Goal: Book appointment/travel/reservation

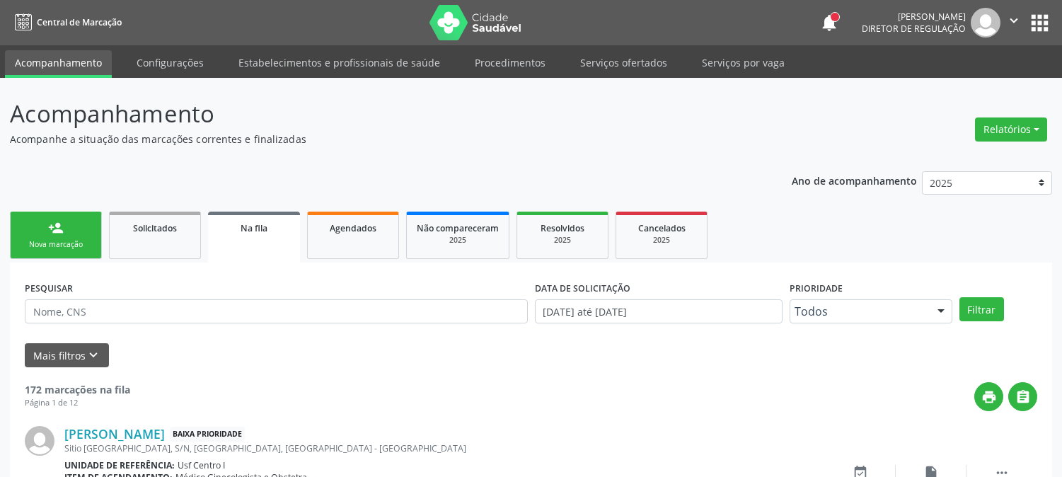
click at [71, 244] on div "Nova marcação" at bounding box center [56, 244] width 71 height 11
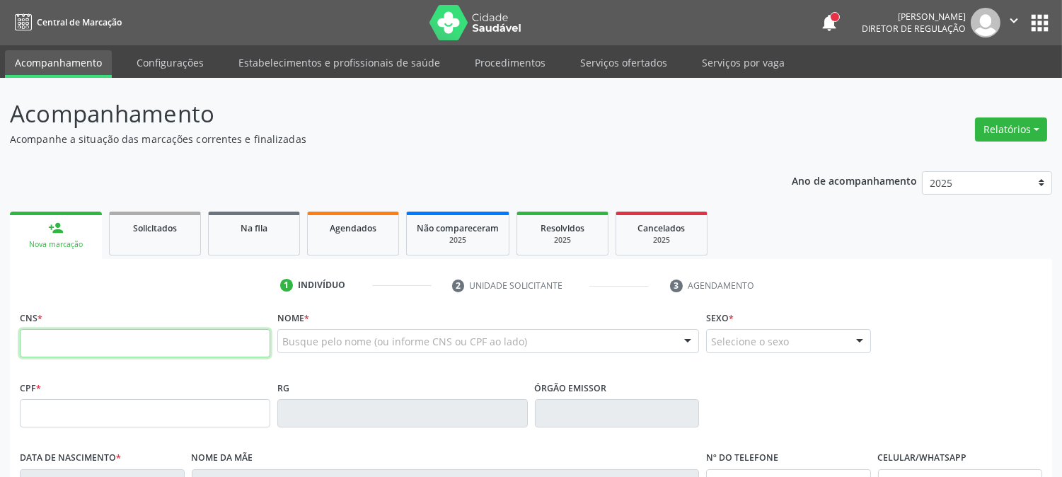
click at [74, 347] on input "text" at bounding box center [145, 343] width 250 height 28
type input "898 0039 1468 7632"
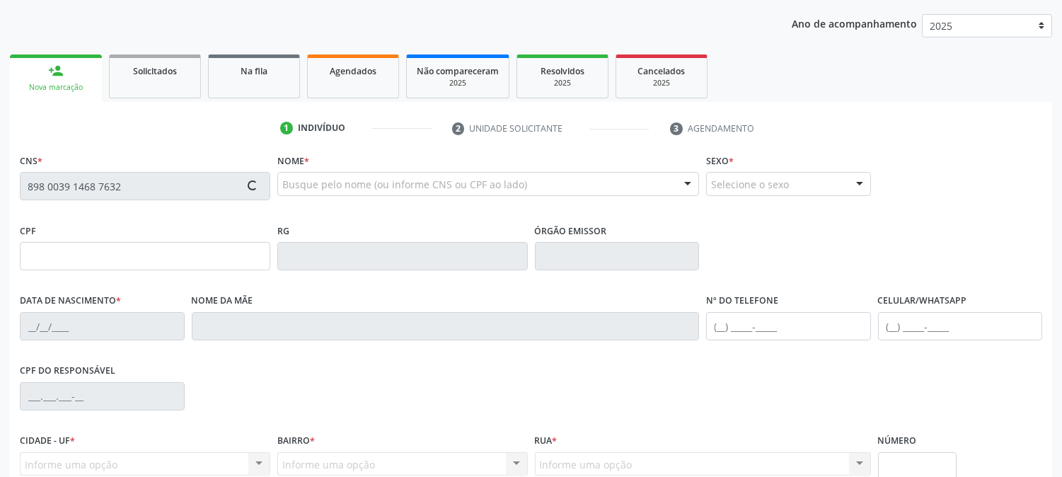
scroll to position [236, 0]
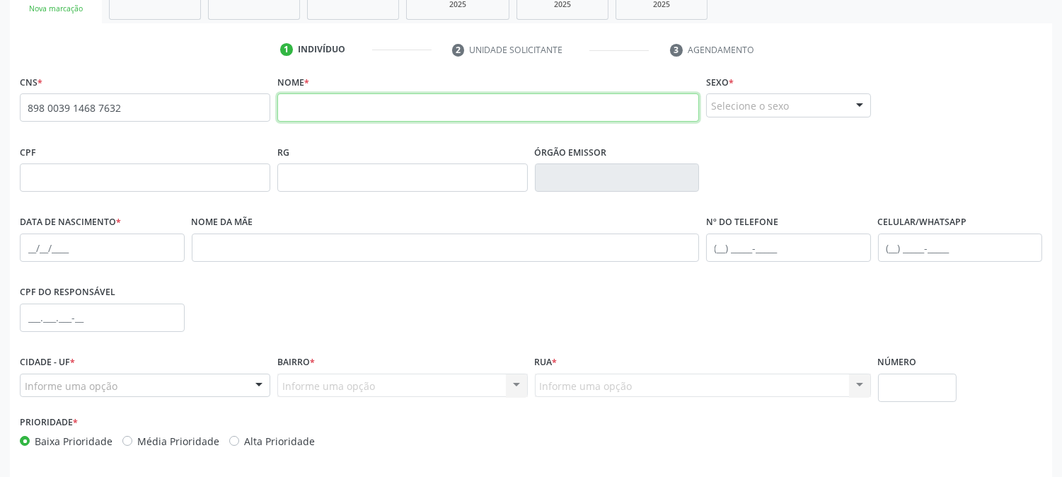
click at [349, 108] on input "text" at bounding box center [488, 107] width 422 height 28
type input "[PERSON_NAME]"
click at [726, 102] on div "Selecione o sexo" at bounding box center [788, 105] width 165 height 24
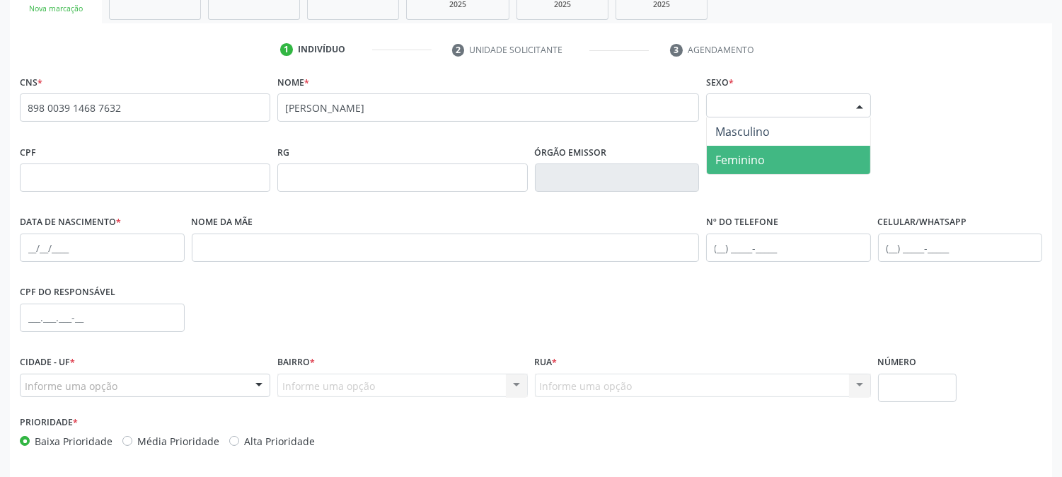
click at [725, 146] on span "Feminino" at bounding box center [788, 160] width 163 height 28
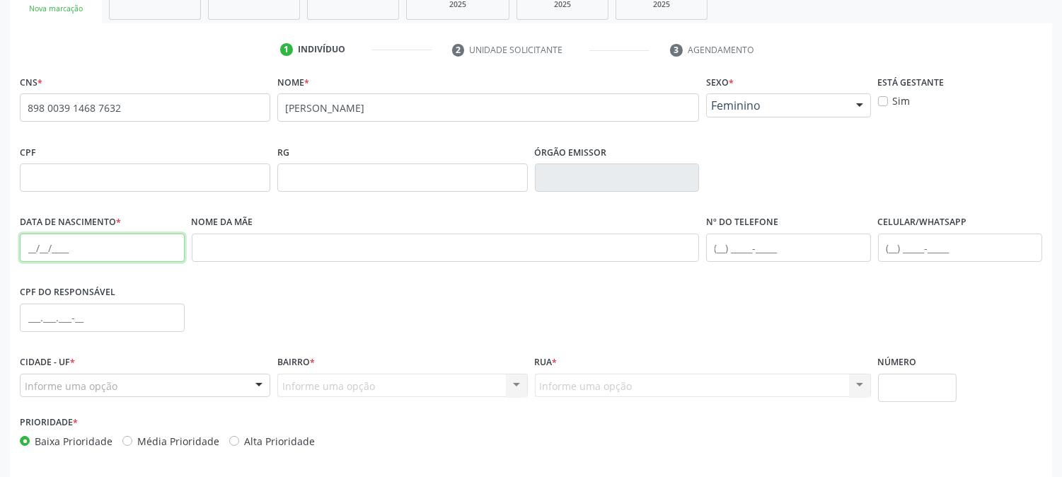
click at [20, 250] on input "text" at bounding box center [102, 247] width 165 height 28
type input "[DATE]"
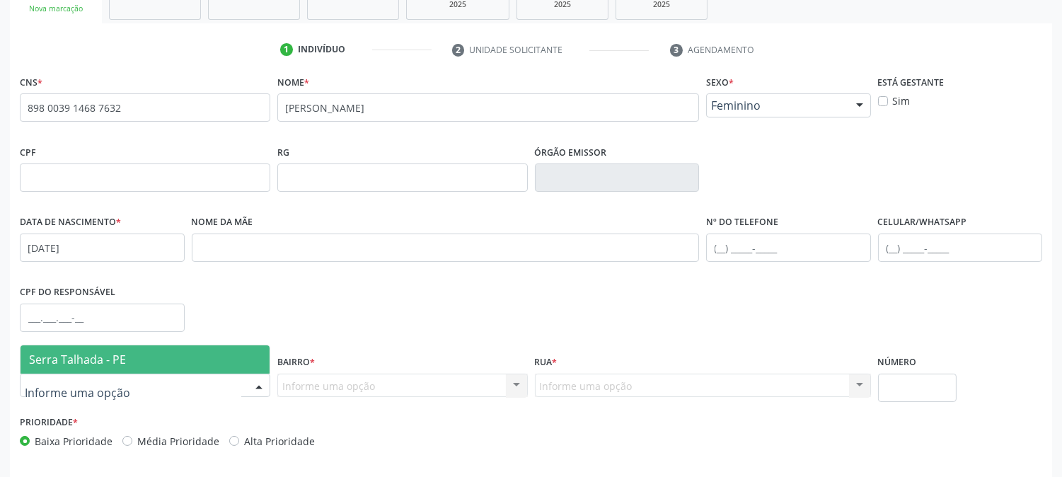
drag, startPoint x: 92, startPoint y: 341, endPoint x: 93, endPoint y: 349, distance: 8.6
click at [93, 342] on div "CPF do responsável" at bounding box center [102, 316] width 172 height 70
click at [100, 376] on div at bounding box center [145, 385] width 250 height 24
click at [108, 359] on span "Serra Talhada - PE" at bounding box center [77, 360] width 97 height 16
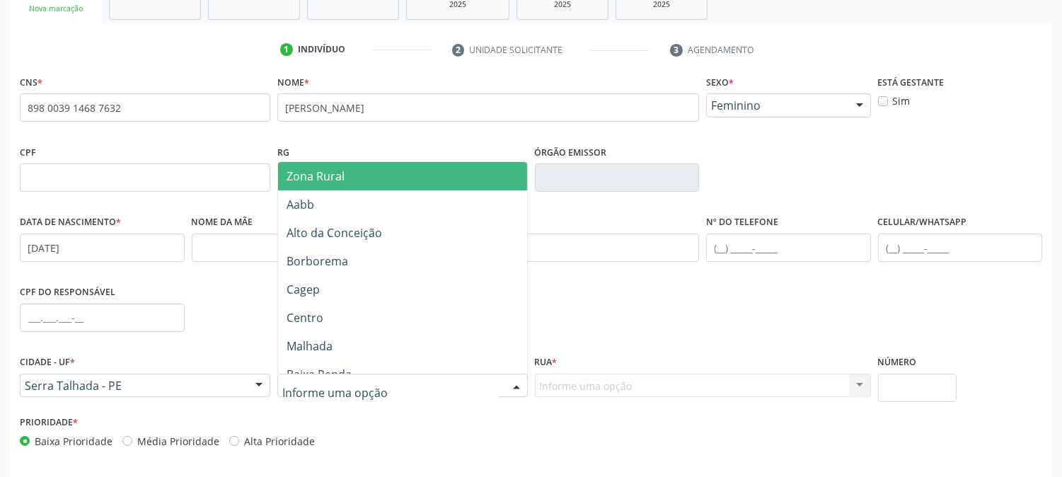
type input "Z"
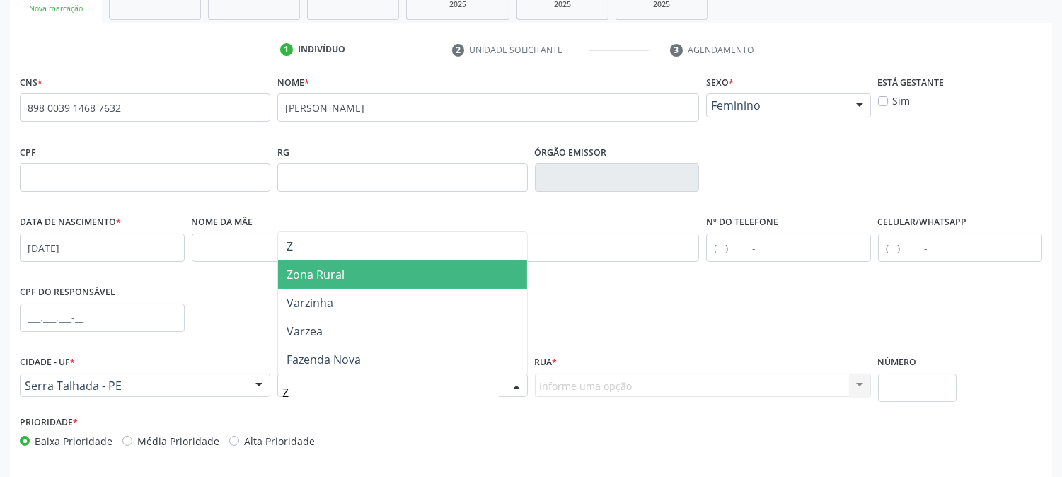
click at [384, 285] on span "Zona Rural" at bounding box center [402, 274] width 249 height 28
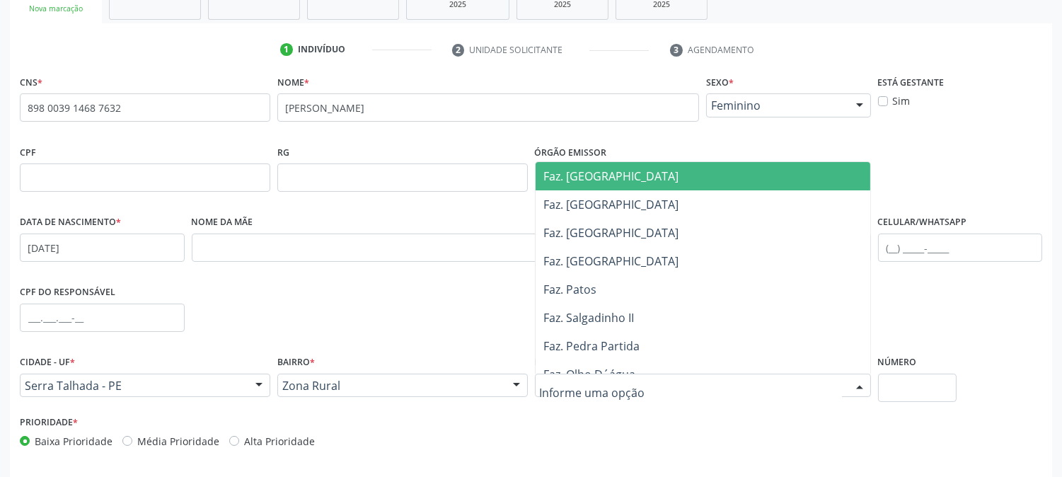
click at [637, 378] on div at bounding box center [703, 385] width 336 height 24
click at [637, 390] on input "text" at bounding box center [691, 392] width 302 height 28
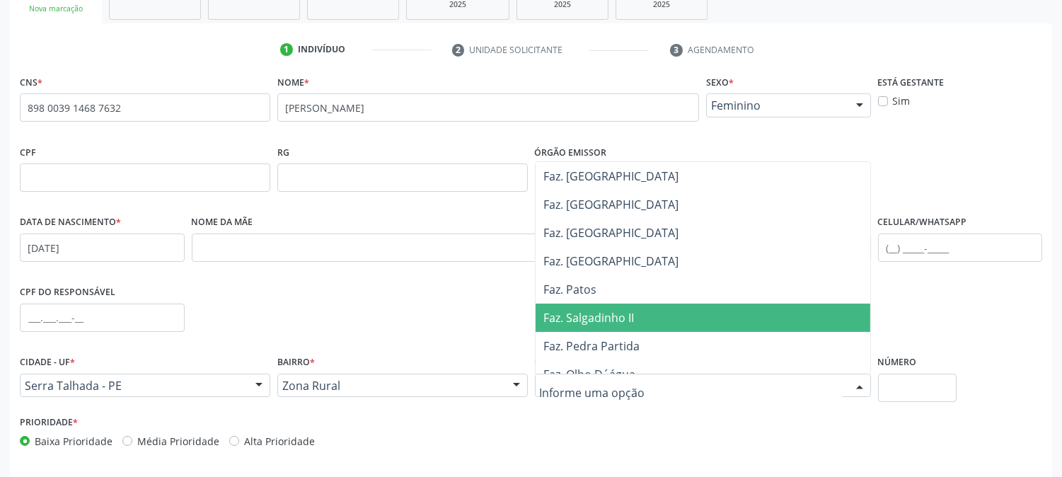
scroll to position [314, 0]
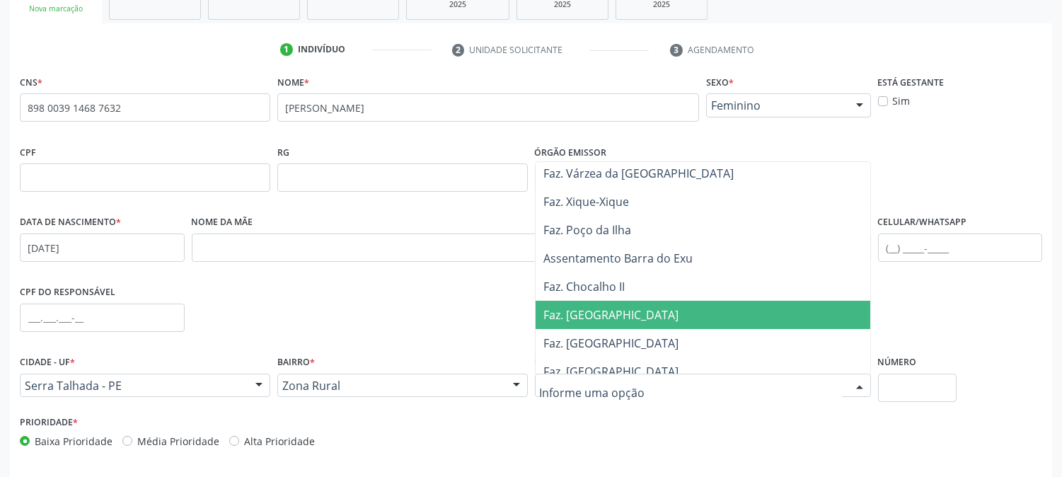
click at [645, 313] on span "Faz. [GEOGRAPHIC_DATA]" at bounding box center [702, 315] width 335 height 28
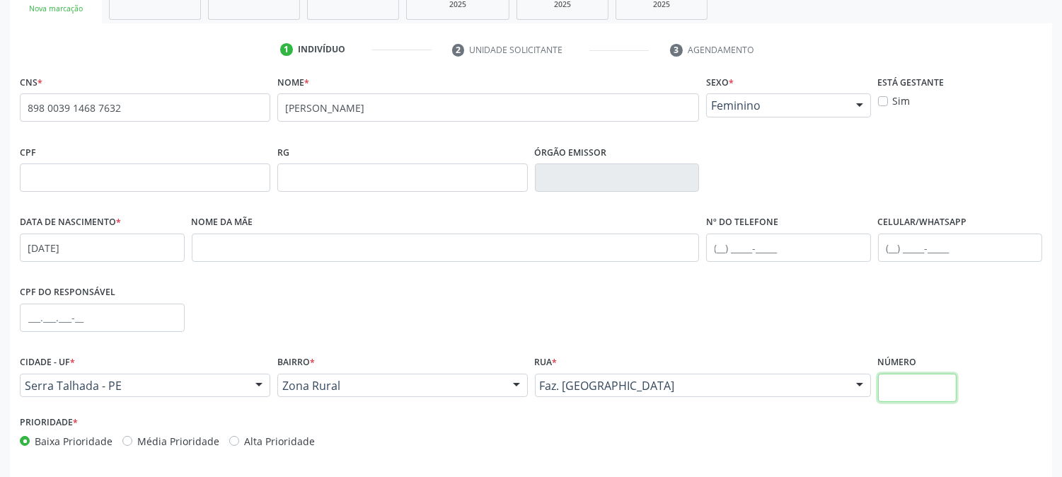
click at [911, 384] on input "text" at bounding box center [917, 387] width 79 height 28
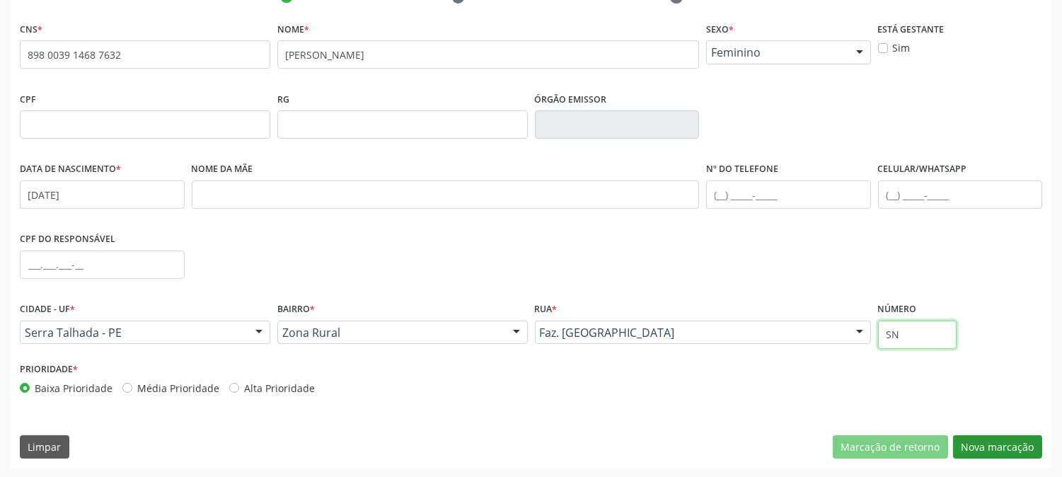
type input "SN"
click at [958, 435] on button "Nova marcação" at bounding box center [997, 447] width 89 height 24
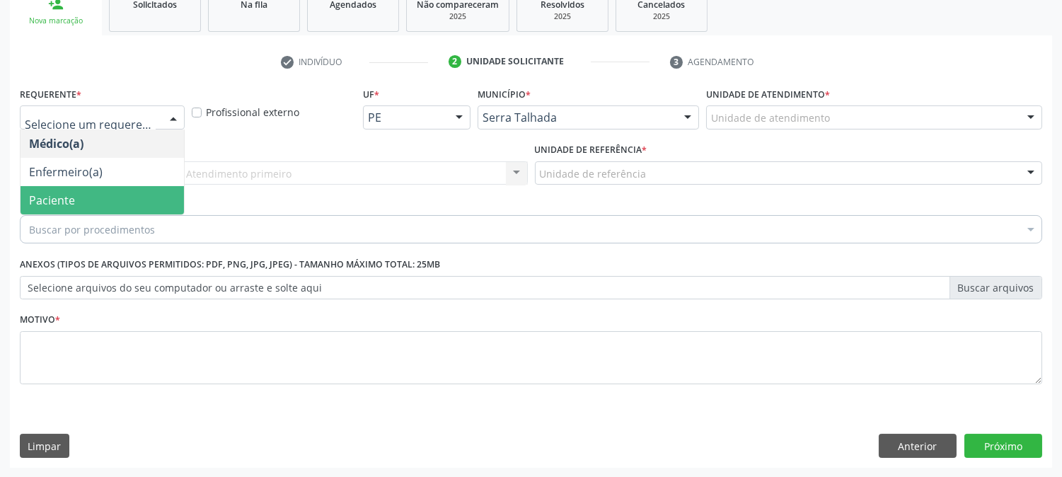
click at [130, 192] on span "Paciente" at bounding box center [102, 200] width 163 height 28
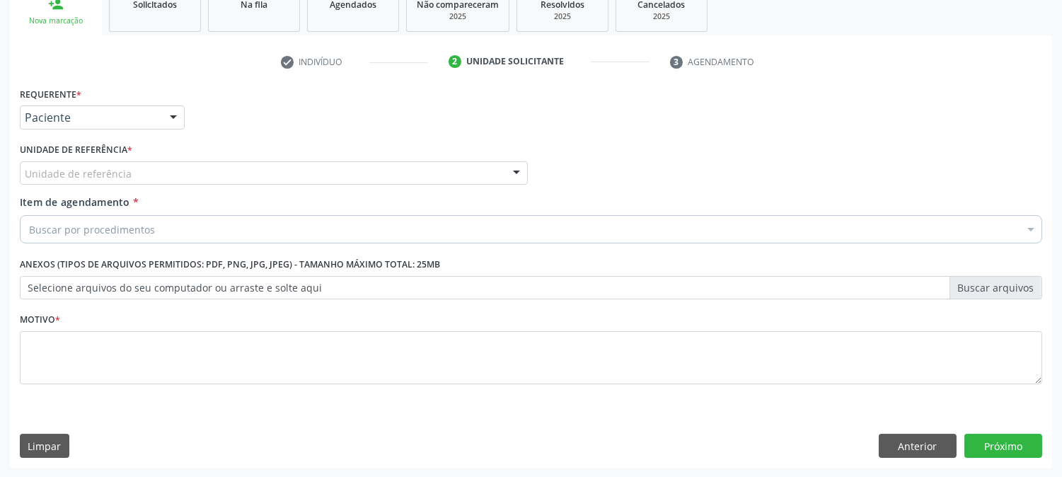
click at [131, 170] on div "Unidade de referência" at bounding box center [274, 173] width 508 height 24
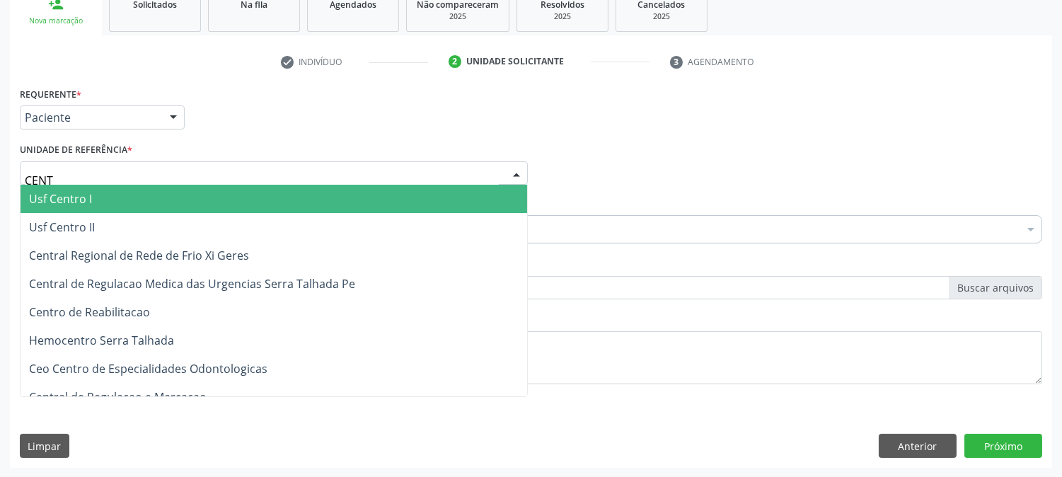
type input "CENTR"
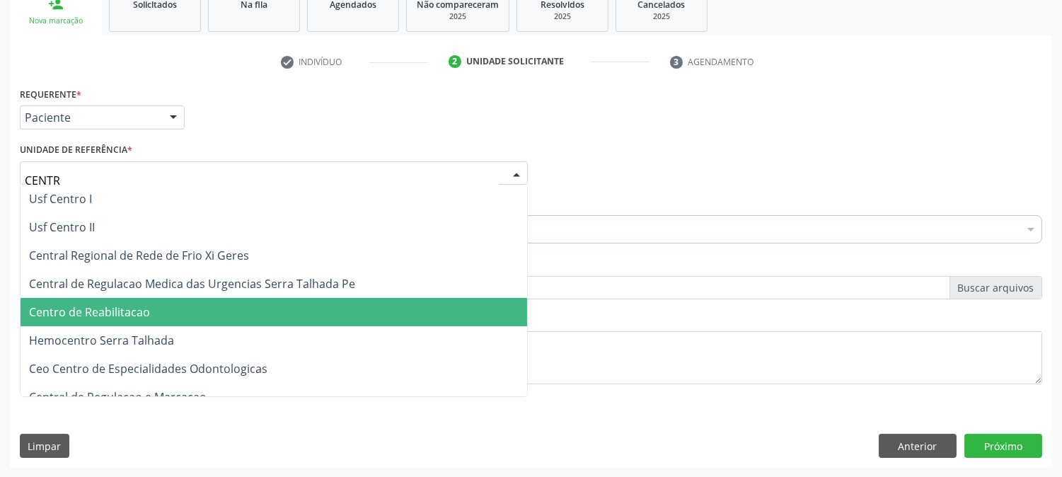
click at [132, 301] on span "Centro de Reabilitacao" at bounding box center [274, 312] width 506 height 28
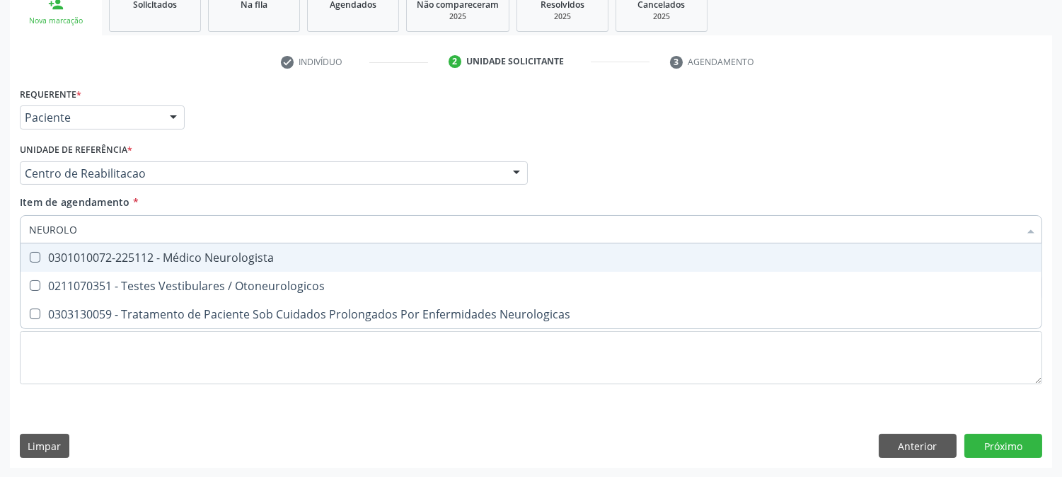
type input "NEUROLOG"
click at [151, 265] on span "0301010072-225112 - Médico Neurologista" at bounding box center [531, 257] width 1021 height 28
checkbox Neurologista "true"
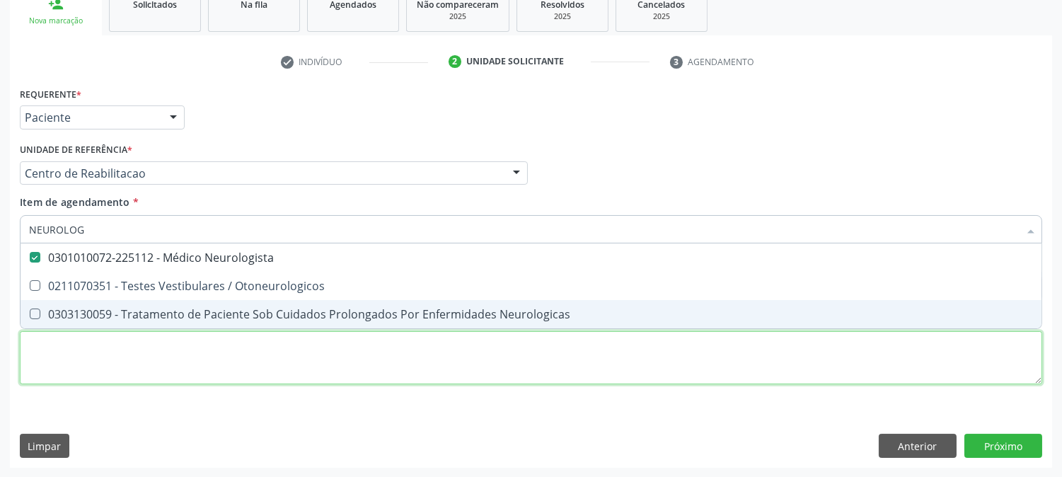
click at [140, 364] on div "Requerente * Paciente Médico(a) Enfermeiro(a) Paciente Nenhum resultado encontr…" at bounding box center [531, 243] width 1022 height 320
checkbox Otoneurologicos "true"
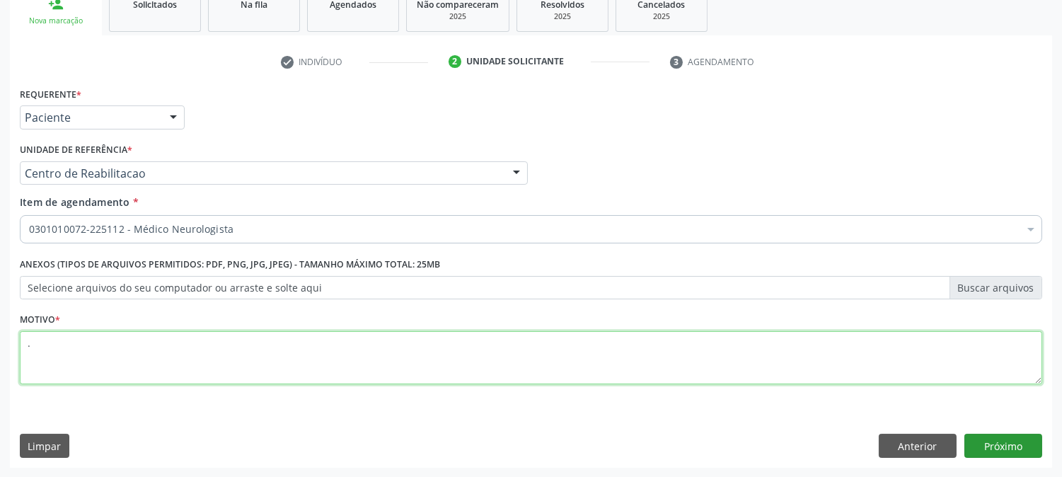
type textarea "."
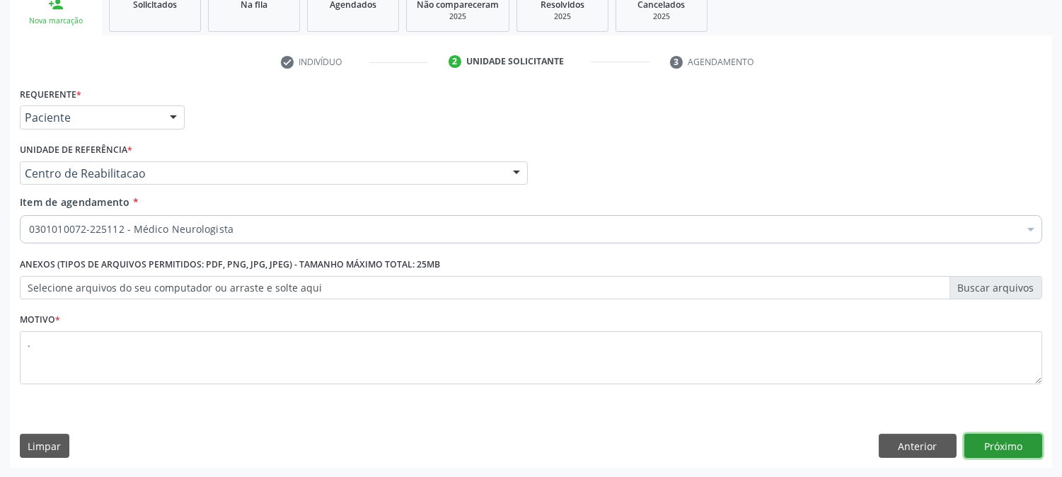
click at [981, 447] on button "Próximo" at bounding box center [1003, 446] width 78 height 24
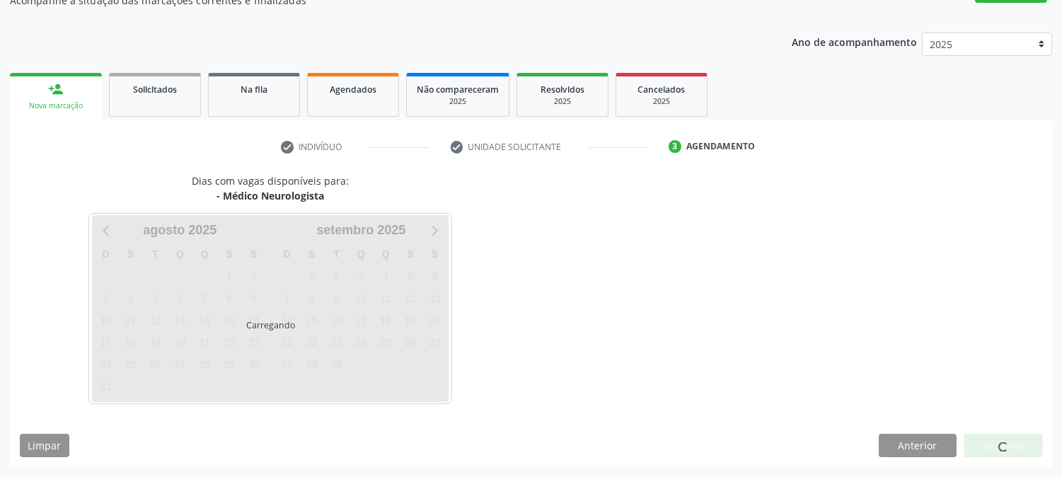
scroll to position [138, 0]
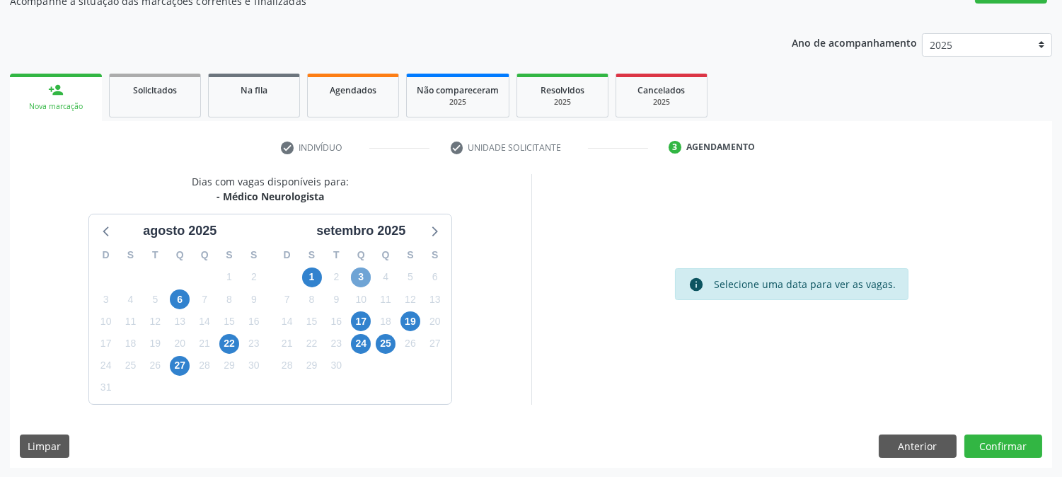
click at [359, 269] on span "3" at bounding box center [361, 277] width 20 height 20
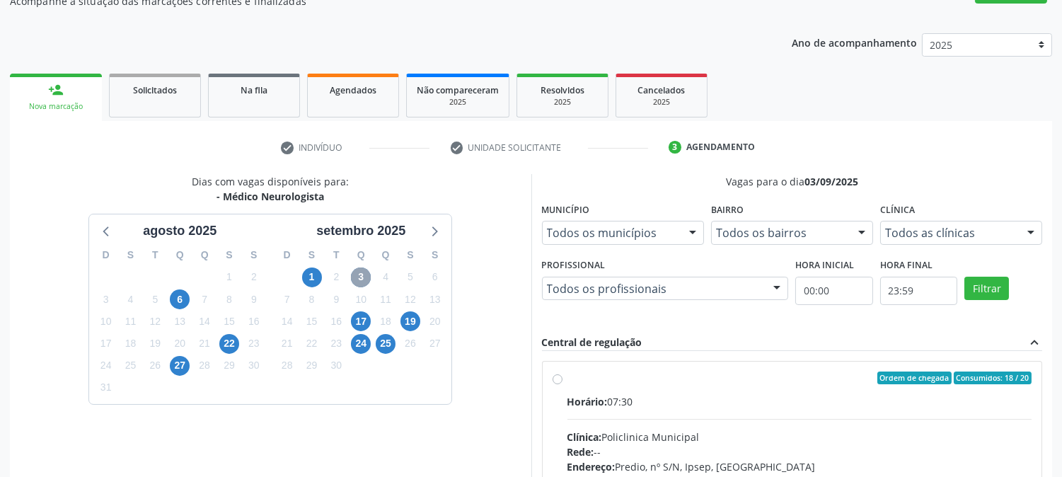
scroll to position [216, 0]
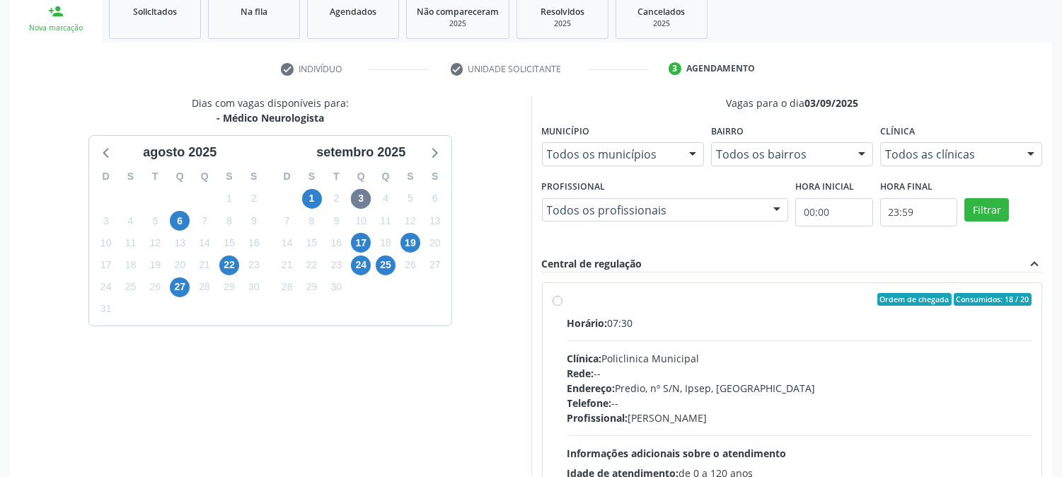
click at [638, 328] on div "Horário: 07:30" at bounding box center [799, 322] width 465 height 15
click at [562, 306] on input "Ordem de chegada Consumidos: 18 / 20 Horário: 07:30 Clínica: Policlinica Munici…" at bounding box center [557, 299] width 10 height 13
radio input "true"
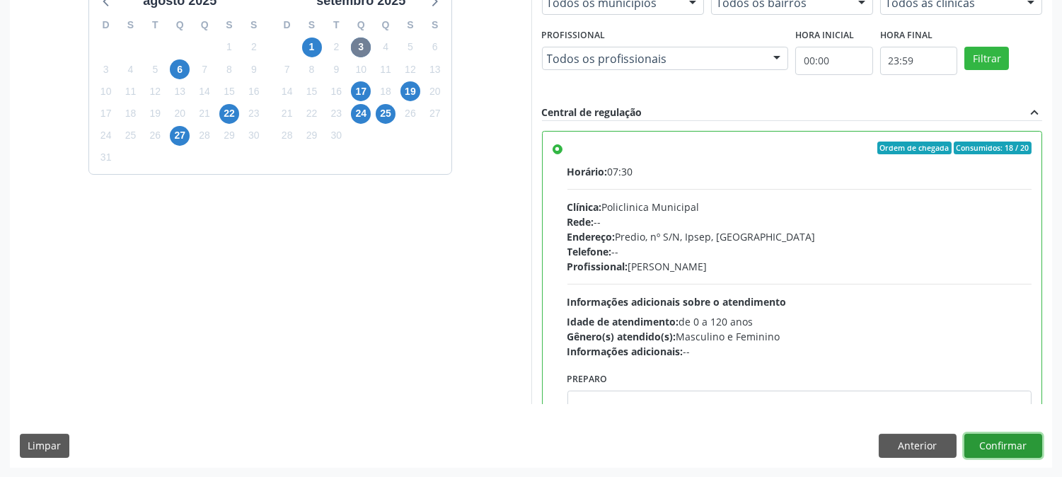
click at [1003, 443] on button "Confirmar" at bounding box center [1003, 446] width 78 height 24
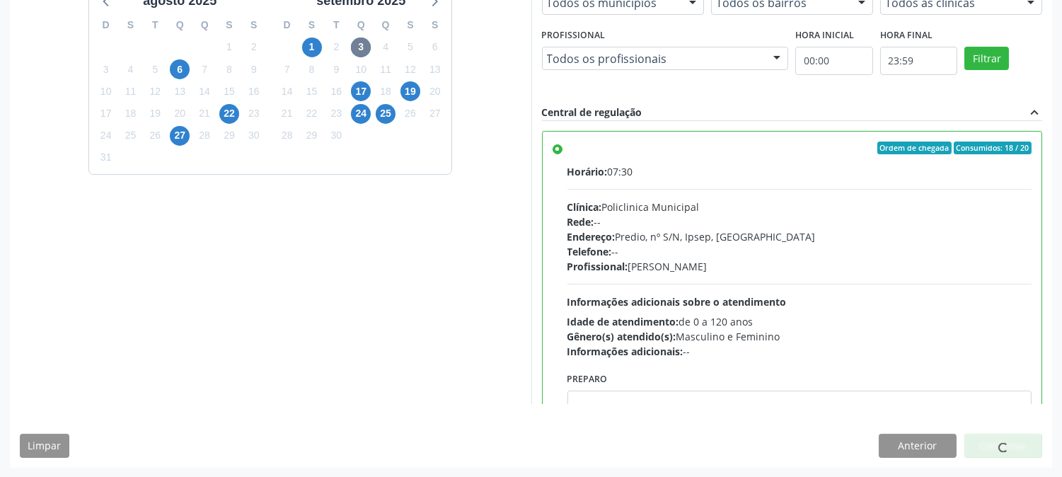
scroll to position [0, 0]
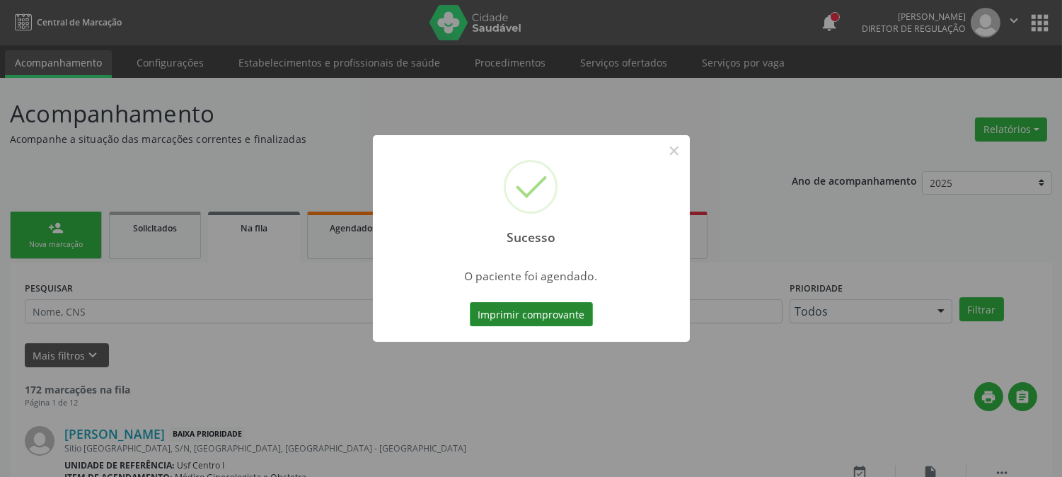
click at [535, 314] on button "Imprimir comprovante" at bounding box center [531, 314] width 123 height 24
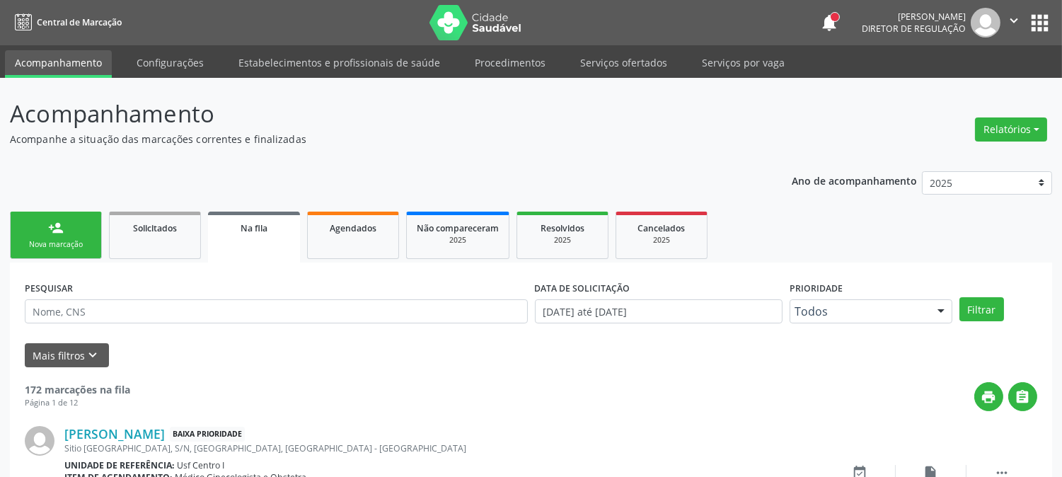
click at [72, 248] on div "Nova marcação" at bounding box center [56, 244] width 71 height 11
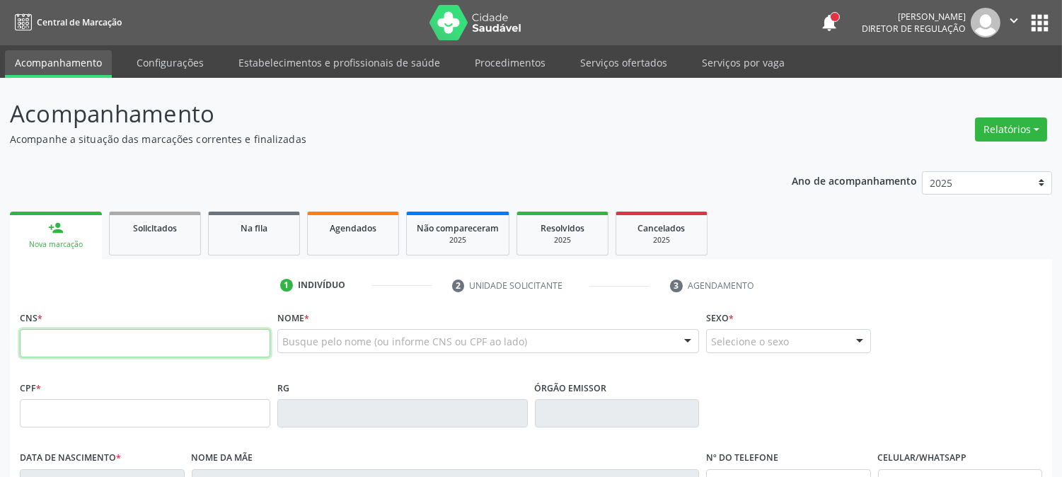
click at [197, 332] on input "text" at bounding box center [145, 343] width 250 height 28
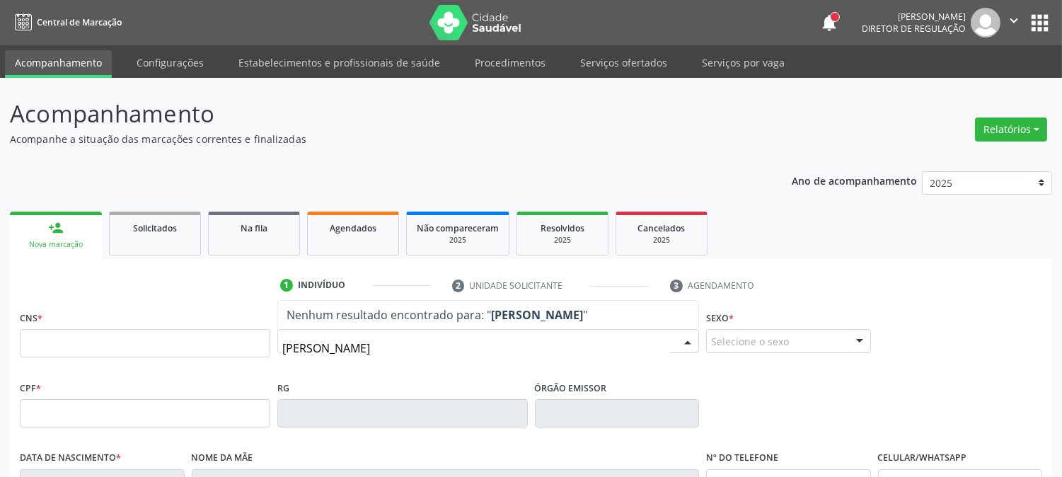
type input "[PERSON_NAME]"
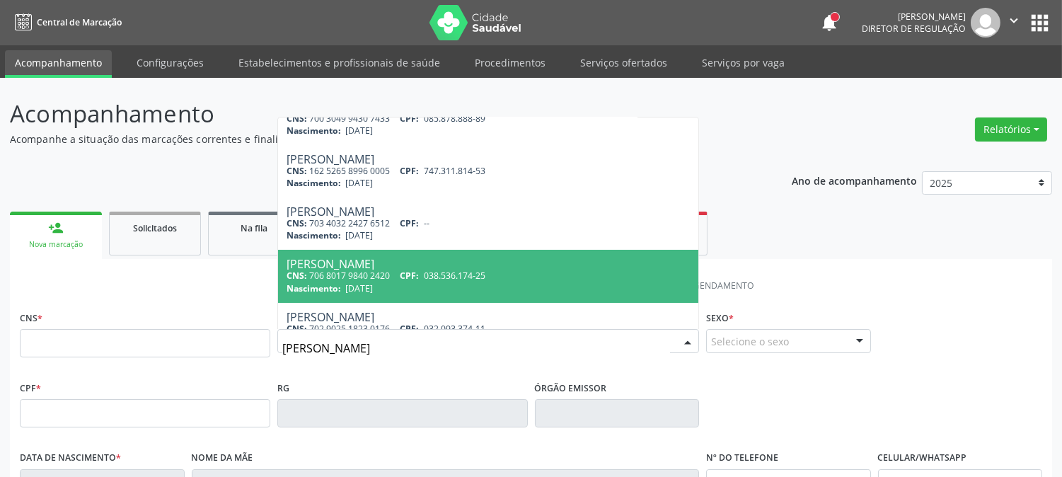
scroll to position [314, 0]
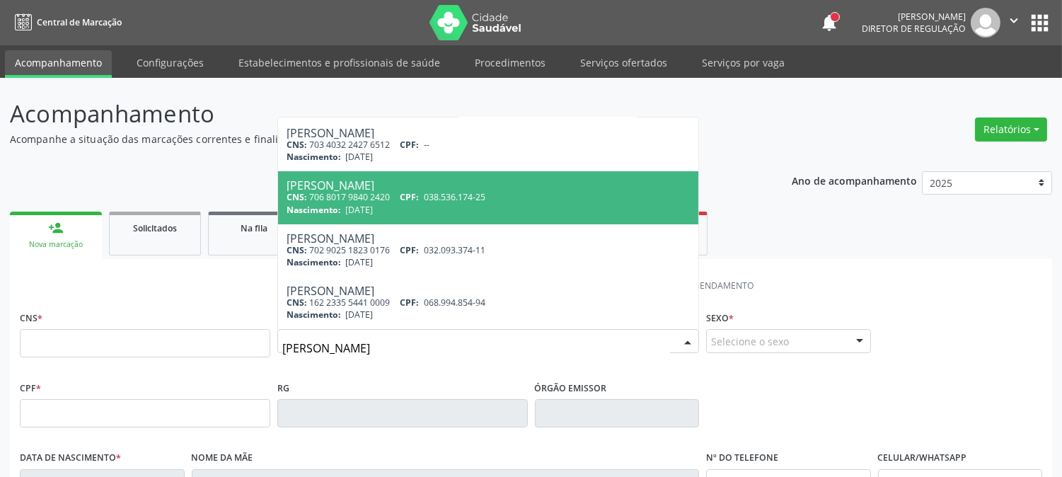
click at [467, 209] on div "Nascimento: [DATE]" at bounding box center [487, 210] width 403 height 12
type input "706 8017 9840 2420"
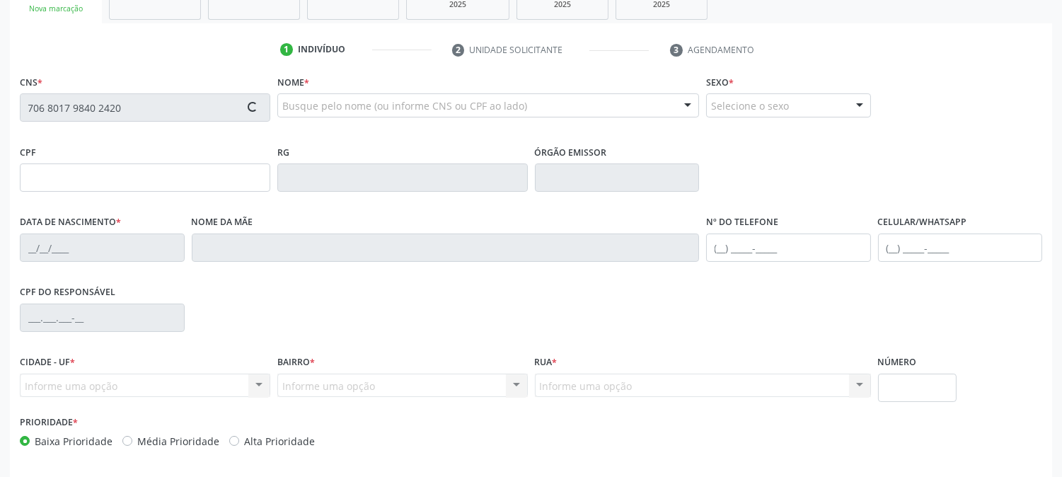
scroll to position [289, 0]
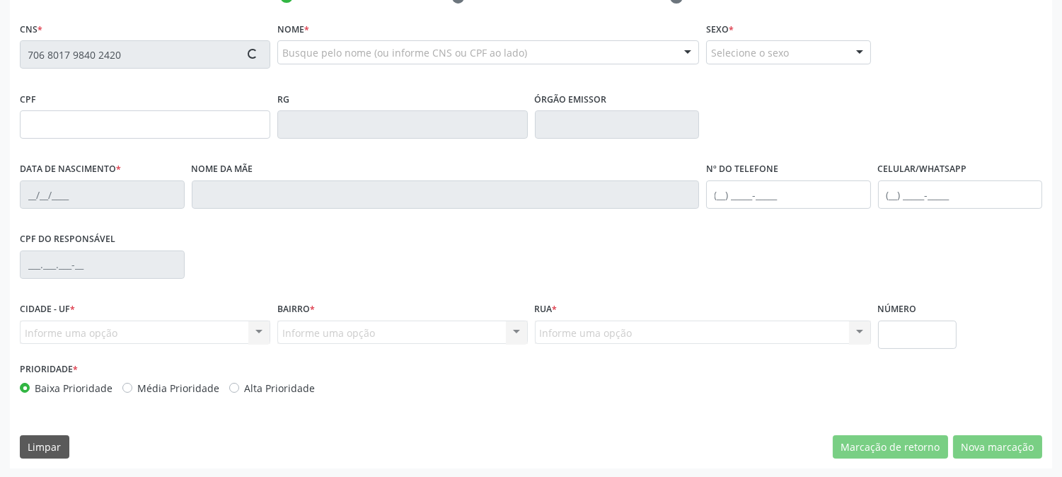
type input "038.536.174-25"
type input "[DATE]"
type input "[PERSON_NAME]"
type input "[PHONE_NUMBER]"
type input "075.089.464-48"
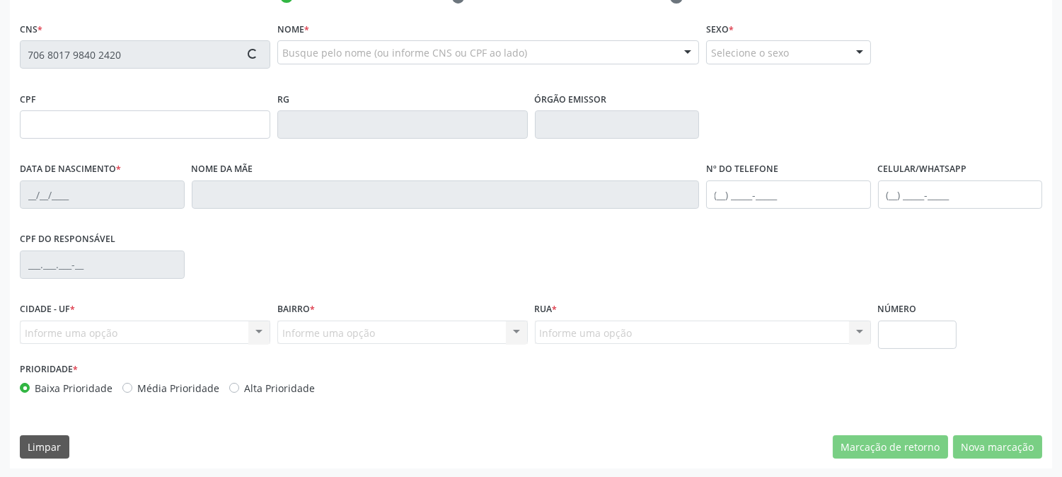
type input "231"
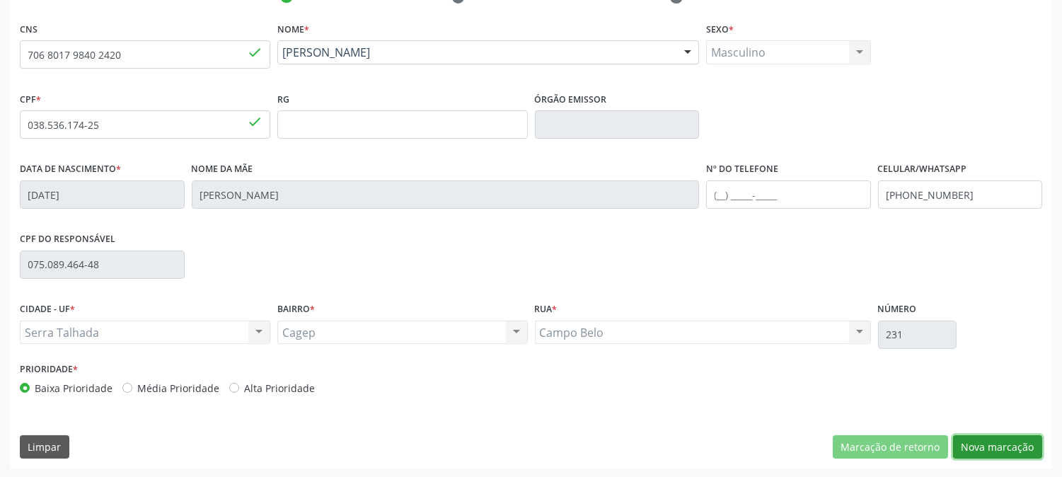
click at [990, 446] on button "Nova marcação" at bounding box center [997, 447] width 89 height 24
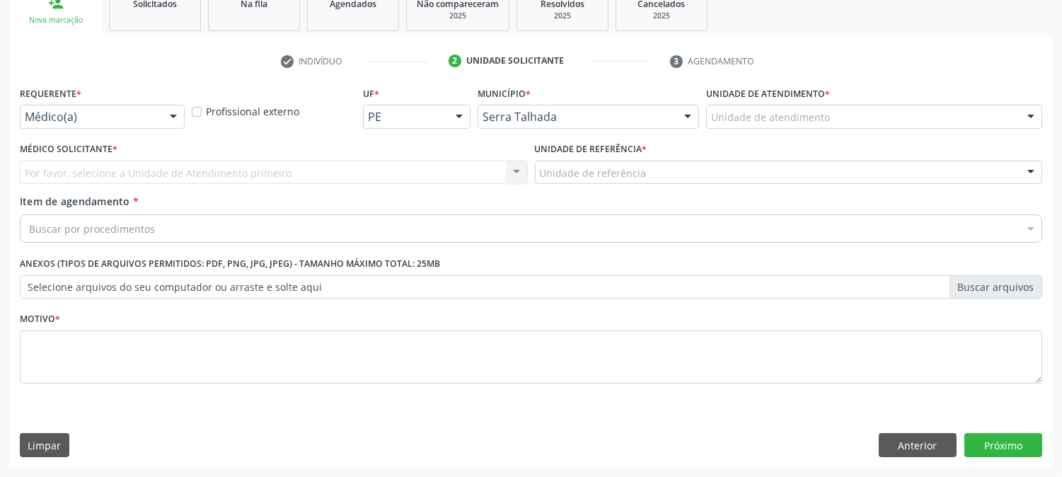
scroll to position [223, 0]
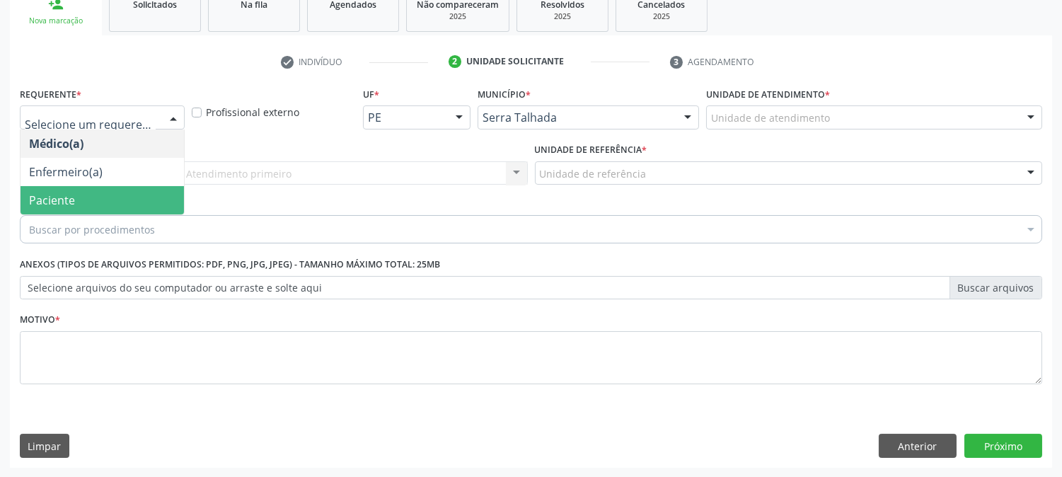
click at [94, 202] on span "Paciente" at bounding box center [102, 200] width 163 height 28
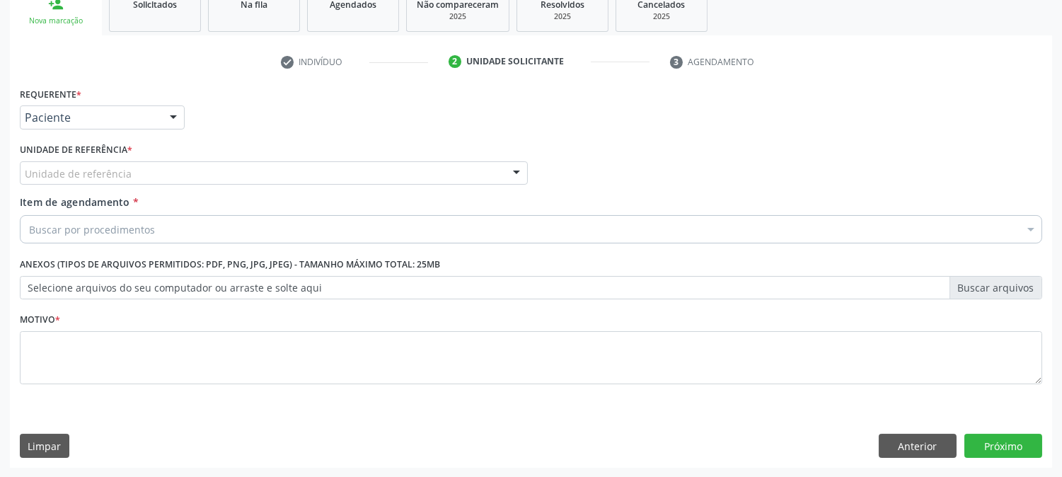
click at [99, 163] on div "Unidade de referência" at bounding box center [274, 173] width 508 height 24
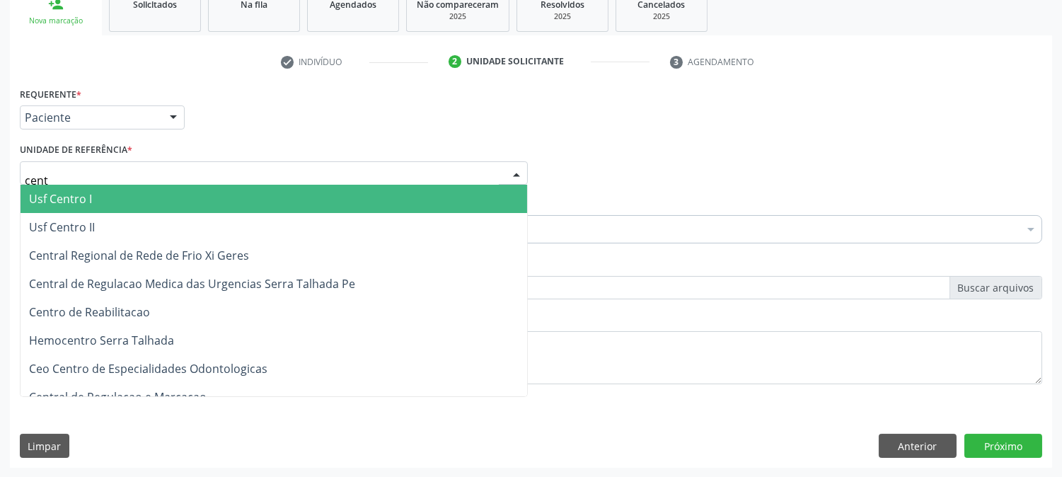
type input "centr"
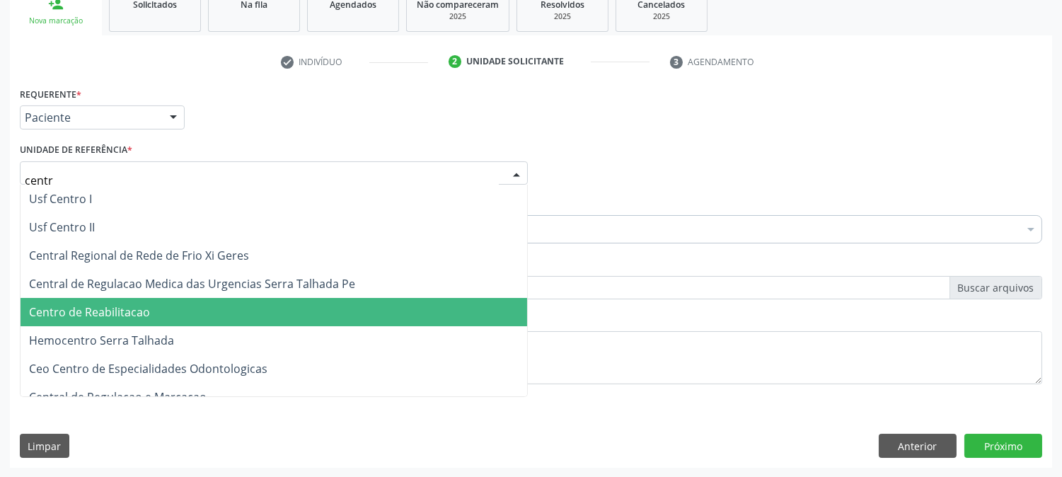
click at [115, 309] on span "Centro de Reabilitacao" at bounding box center [89, 312] width 121 height 16
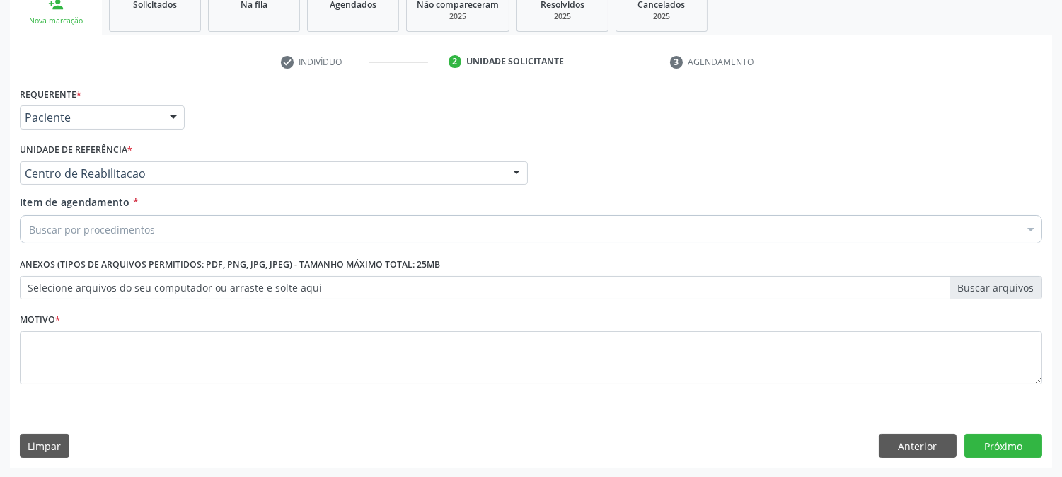
click at [139, 220] on div "Buscar por procedimentos" at bounding box center [531, 229] width 1022 height 28
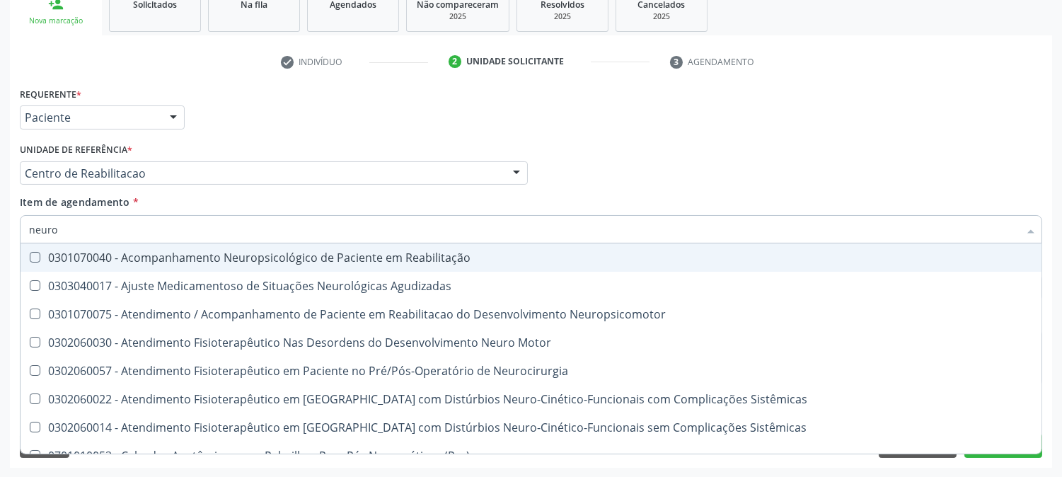
type input "neurol"
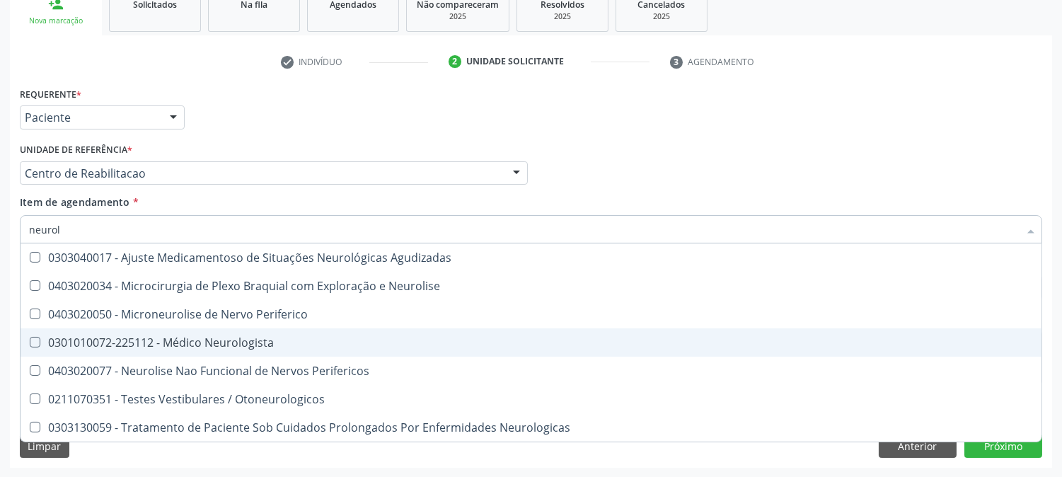
click at [209, 344] on div "0301010072-225112 - Médico Neurologista" at bounding box center [531, 342] width 1004 height 11
checkbox Neurologista "true"
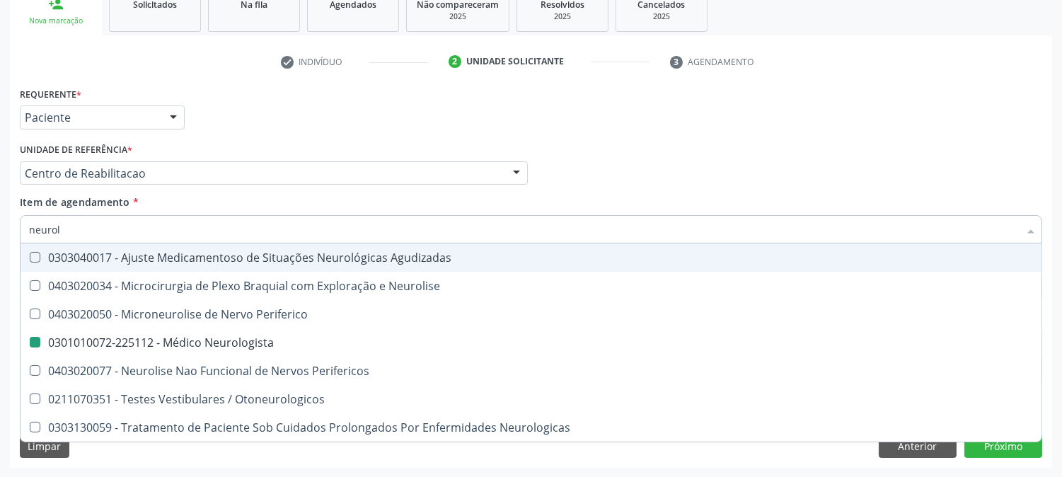
click at [895, 69] on ul "check Indivíduo 2 Unidade solicitante 3 Agendamento" at bounding box center [531, 61] width 1042 height 23
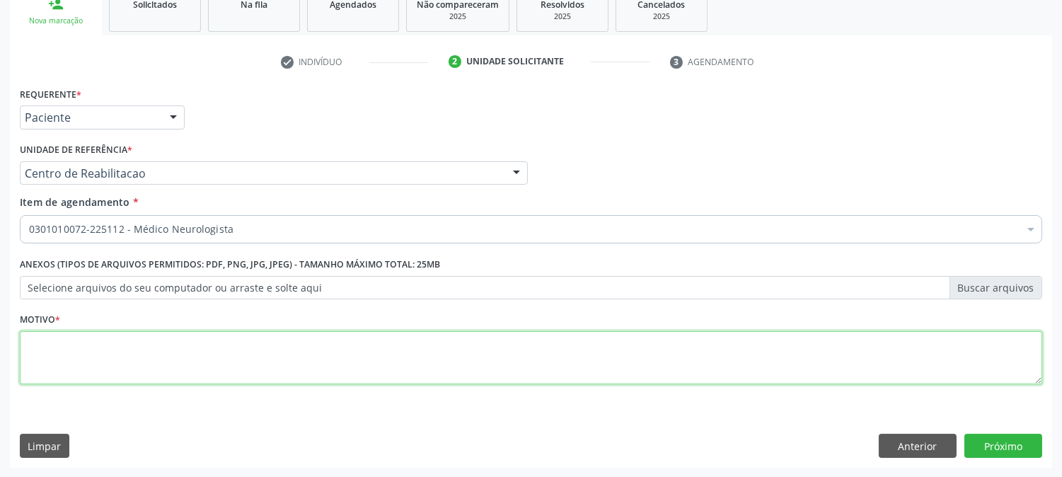
click at [79, 357] on textarea at bounding box center [531, 358] width 1022 height 54
type textarea "."
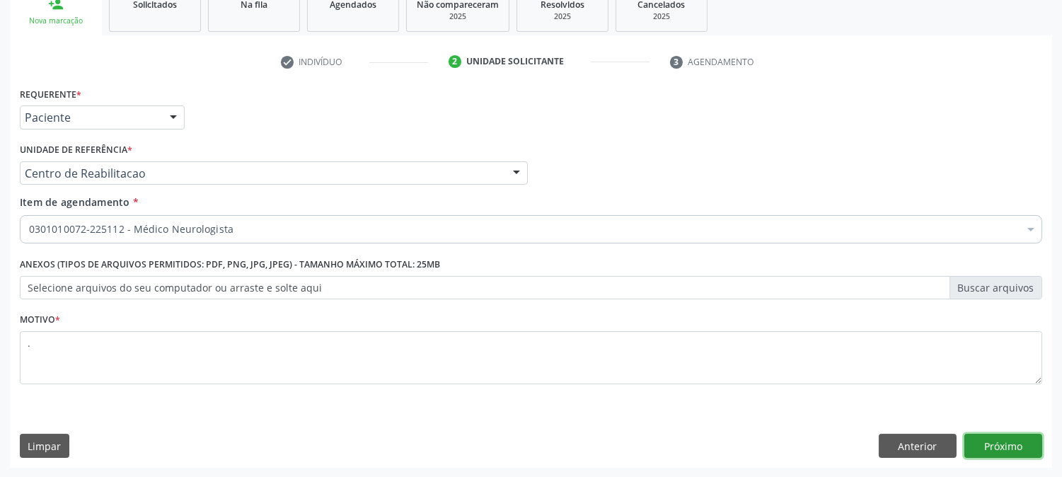
click at [981, 441] on button "Próximo" at bounding box center [1003, 446] width 78 height 24
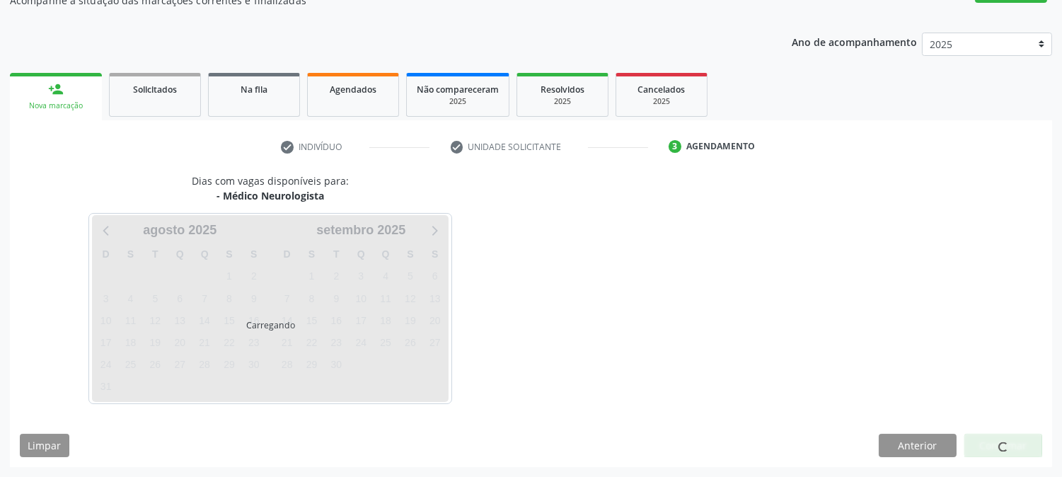
scroll to position [138, 0]
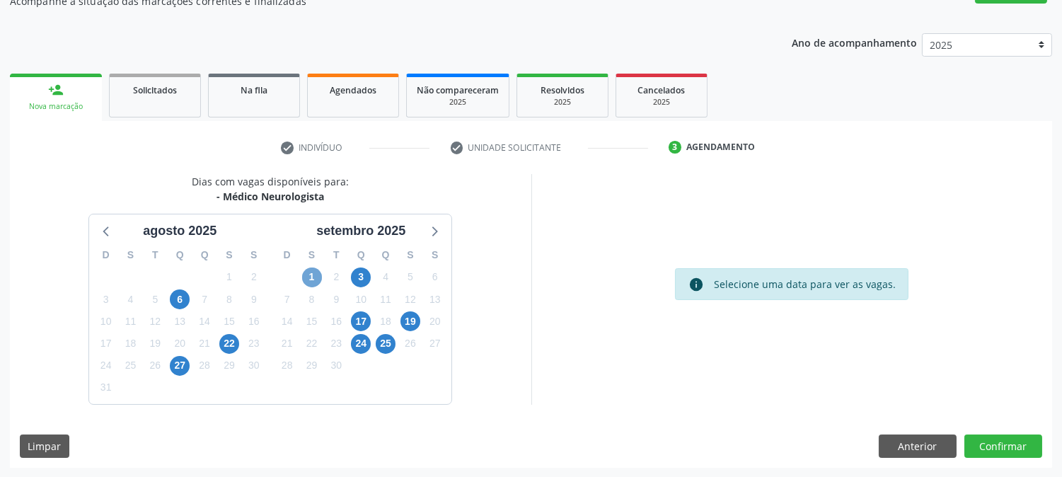
click at [314, 272] on span "1" at bounding box center [312, 277] width 20 height 20
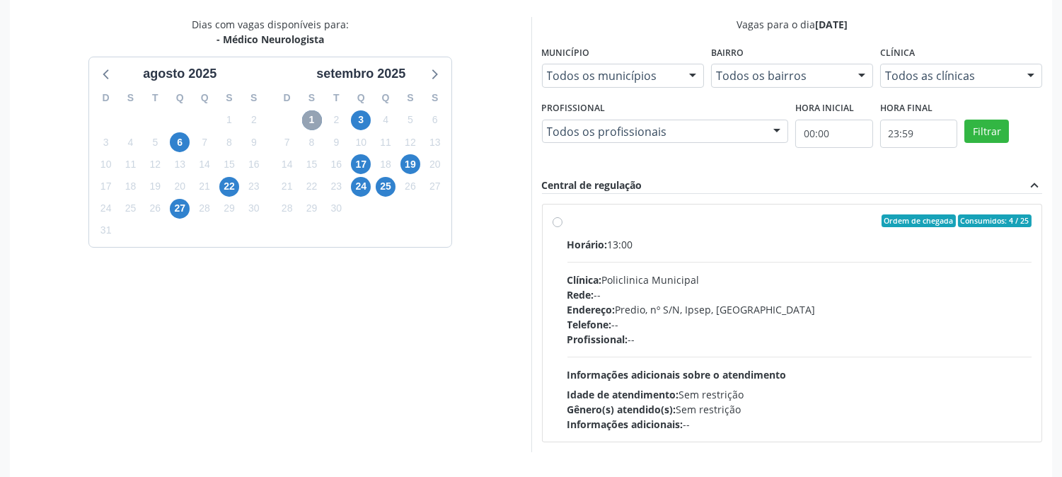
scroll to position [342, 0]
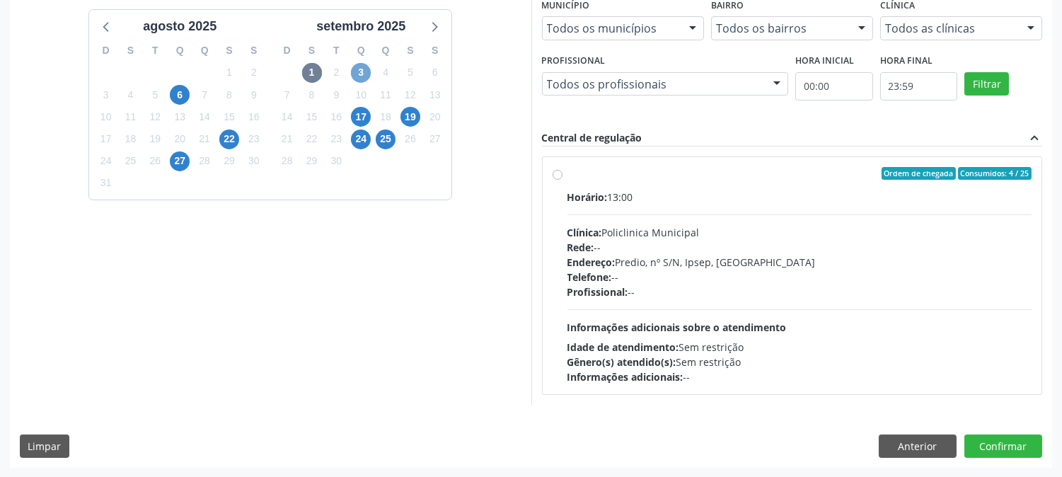
click at [358, 69] on span "3" at bounding box center [361, 73] width 20 height 20
click at [748, 265] on div "Endereço: Predio, nº S/N, Ipsep, [GEOGRAPHIC_DATA]" at bounding box center [799, 262] width 465 height 15
click at [562, 180] on input "Ordem de chegada Consumidos: 19 / 20 Horário: 07:30 Clínica: Policlinica Munici…" at bounding box center [557, 173] width 10 height 13
radio input "true"
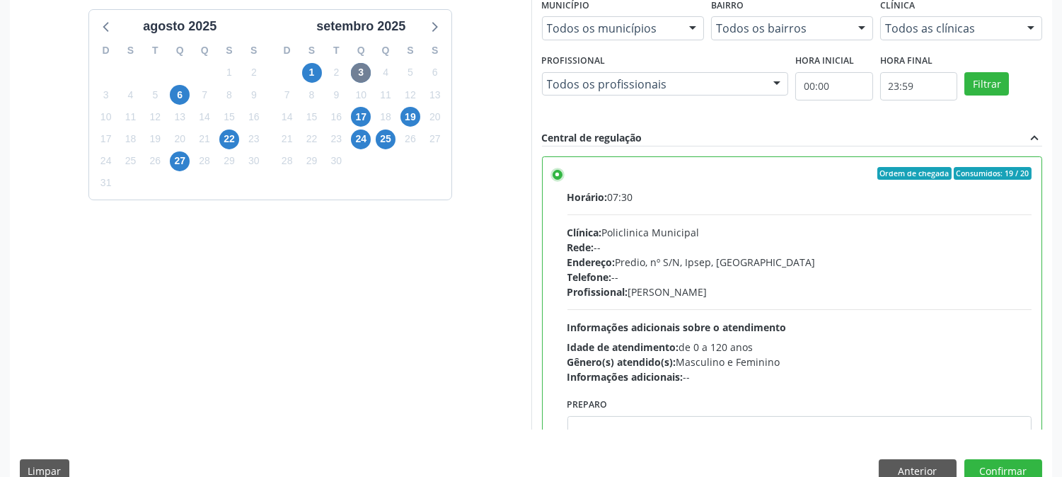
scroll to position [368, 0]
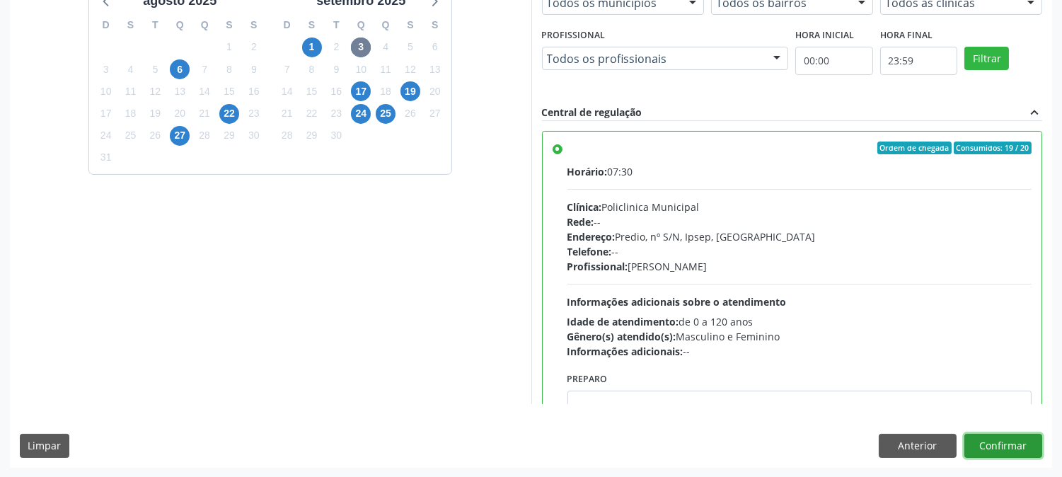
click at [992, 450] on button "Confirmar" at bounding box center [1003, 446] width 78 height 24
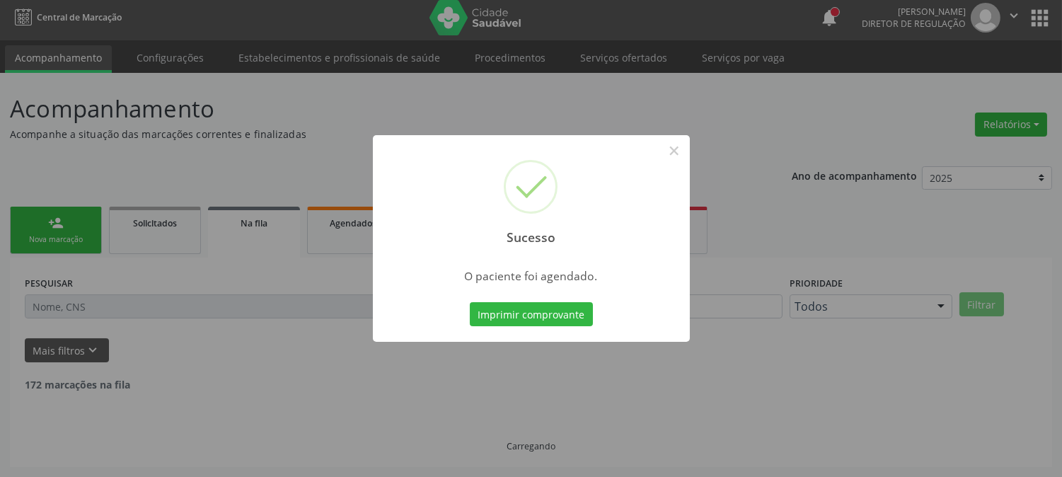
scroll to position [0, 0]
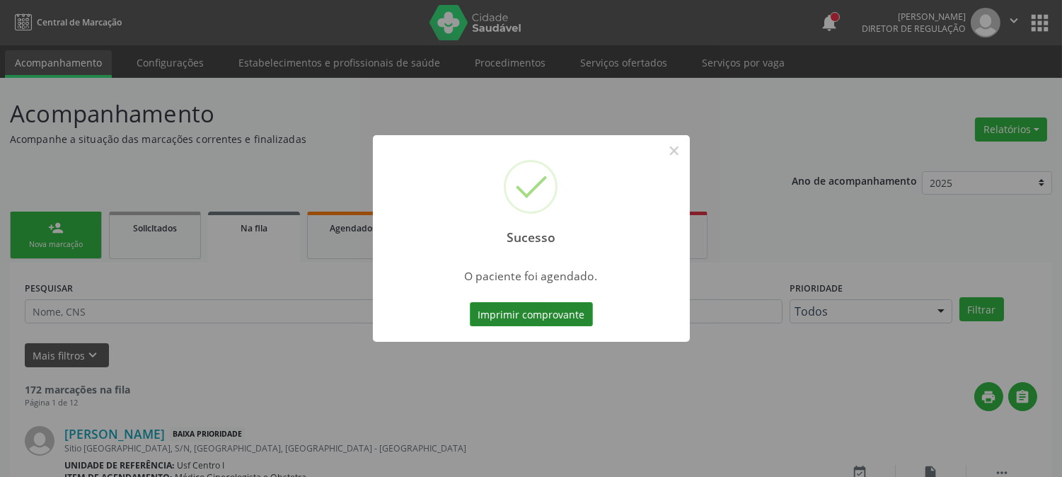
click at [489, 311] on button "Imprimir comprovante" at bounding box center [531, 314] width 123 height 24
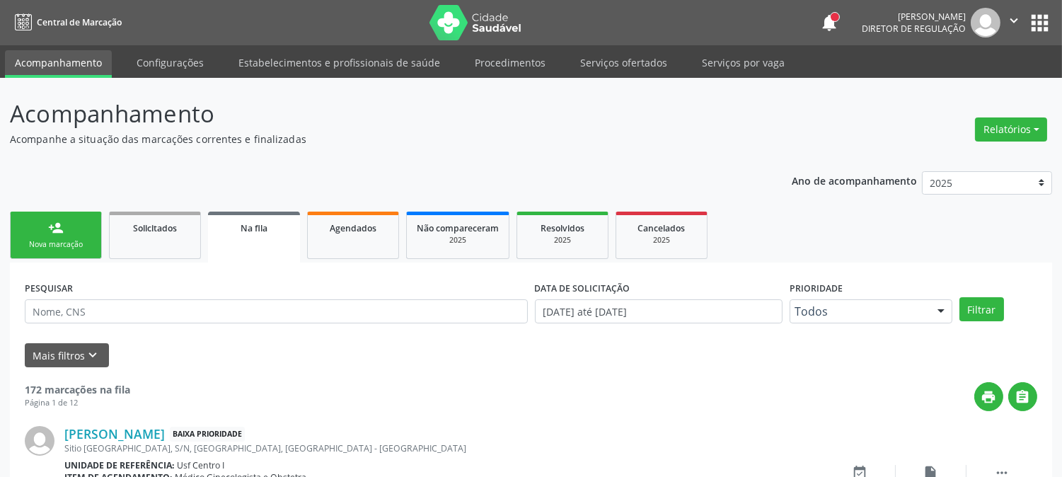
click at [58, 231] on div "person_add" at bounding box center [56, 228] width 16 height 16
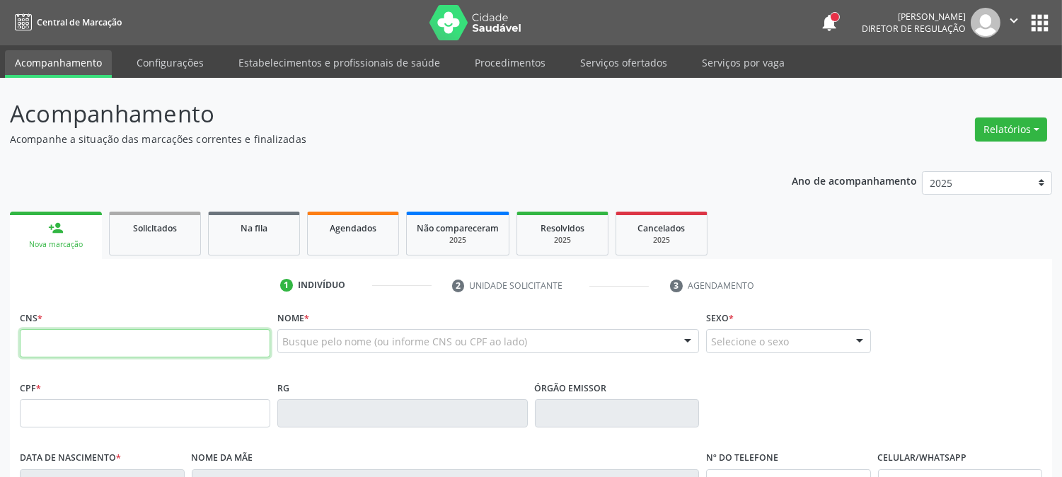
click at [225, 349] on input "text" at bounding box center [145, 343] width 250 height 28
type input "898 0034 1006 5824"
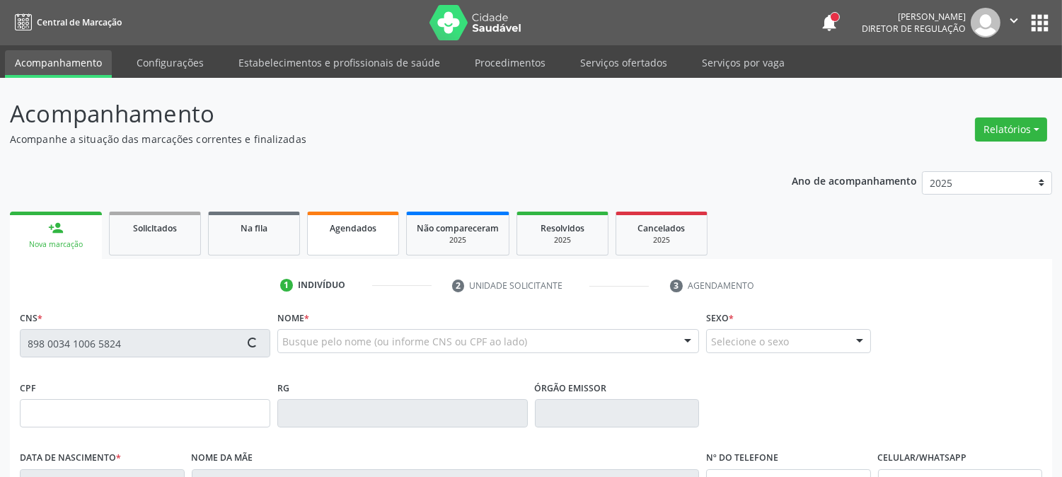
type input "[DATE]"
type input "[PERSON_NAME]"
type input "[PHONE_NUMBER]"
type input "2910"
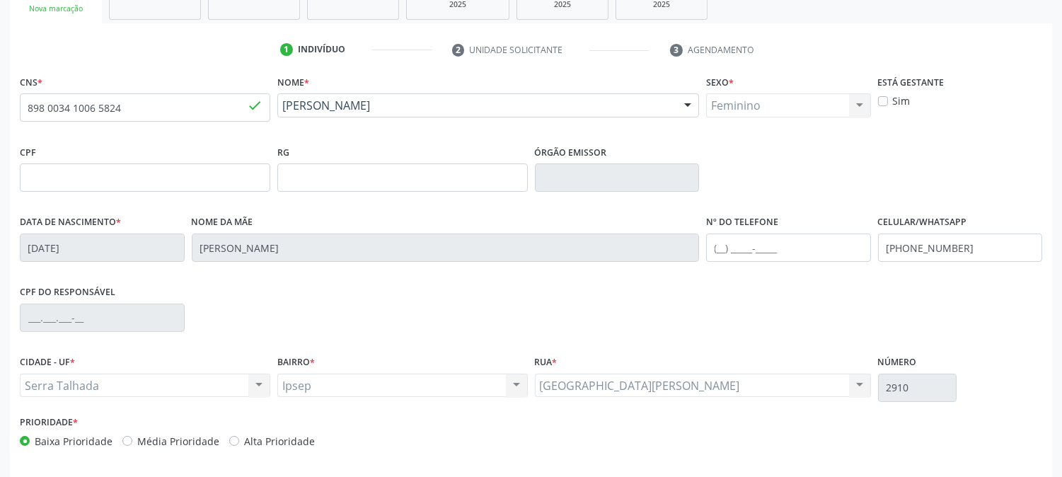
scroll to position [289, 0]
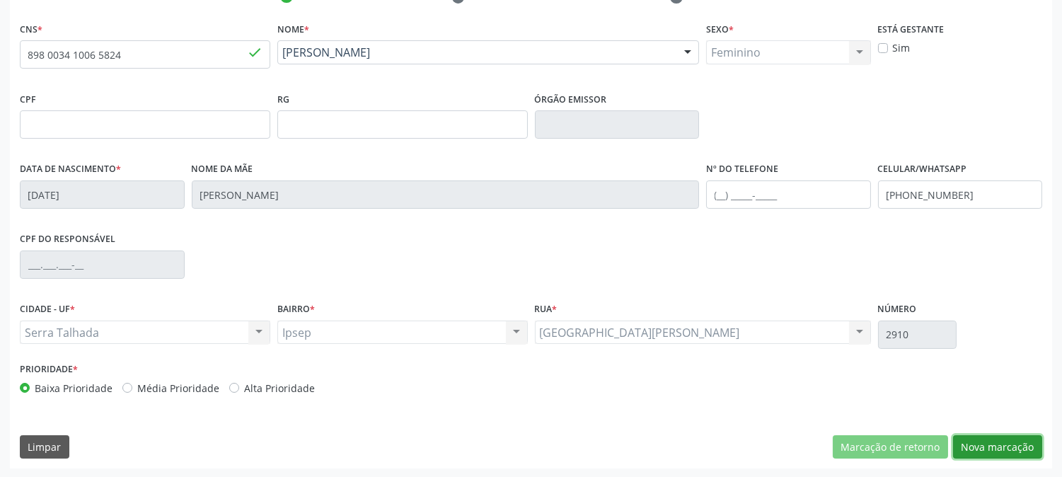
click at [968, 450] on button "Nova marcação" at bounding box center [997, 447] width 89 height 24
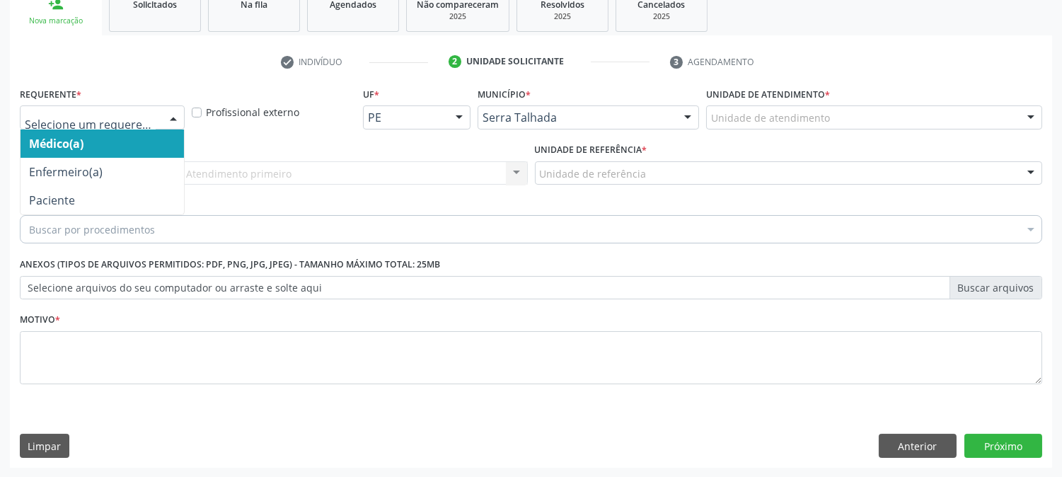
click at [103, 124] on div at bounding box center [102, 117] width 165 height 24
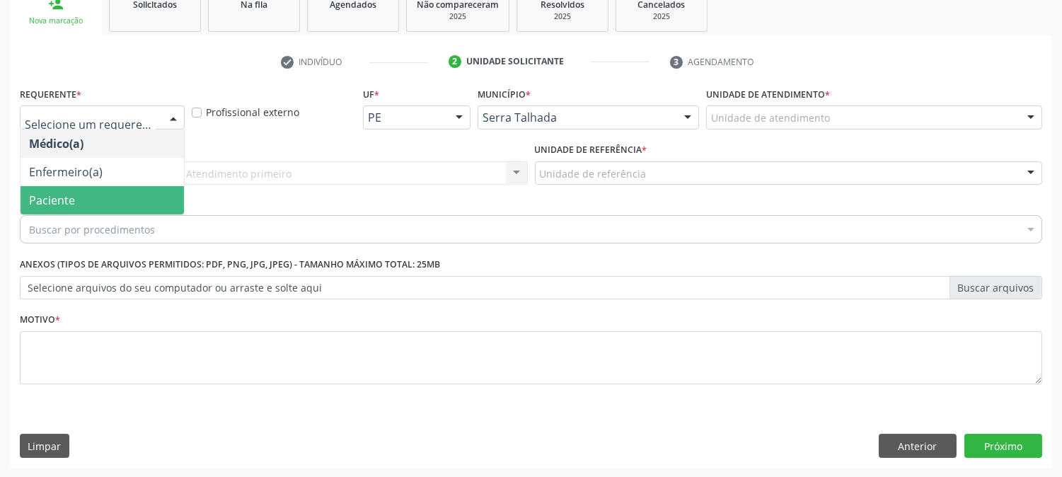
click at [109, 190] on span "Paciente" at bounding box center [102, 200] width 163 height 28
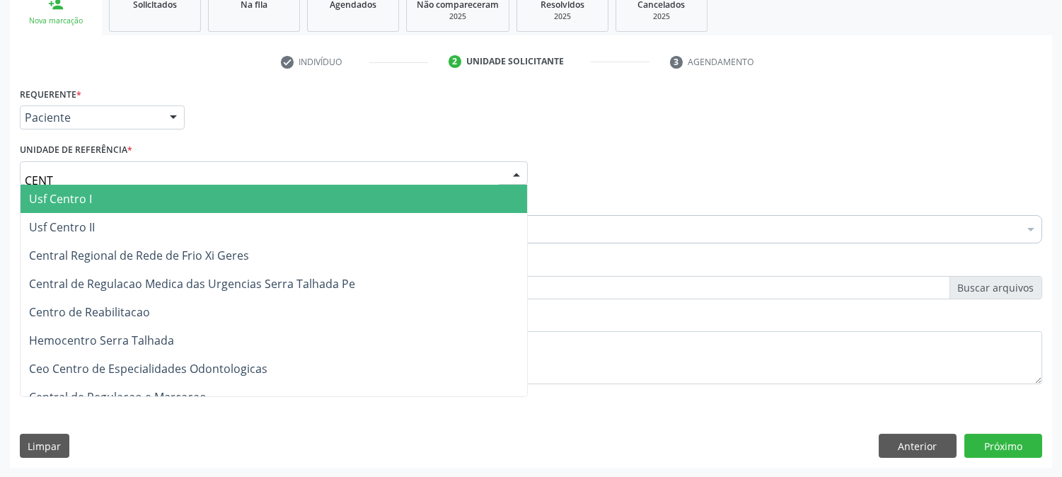
type input "CENTR"
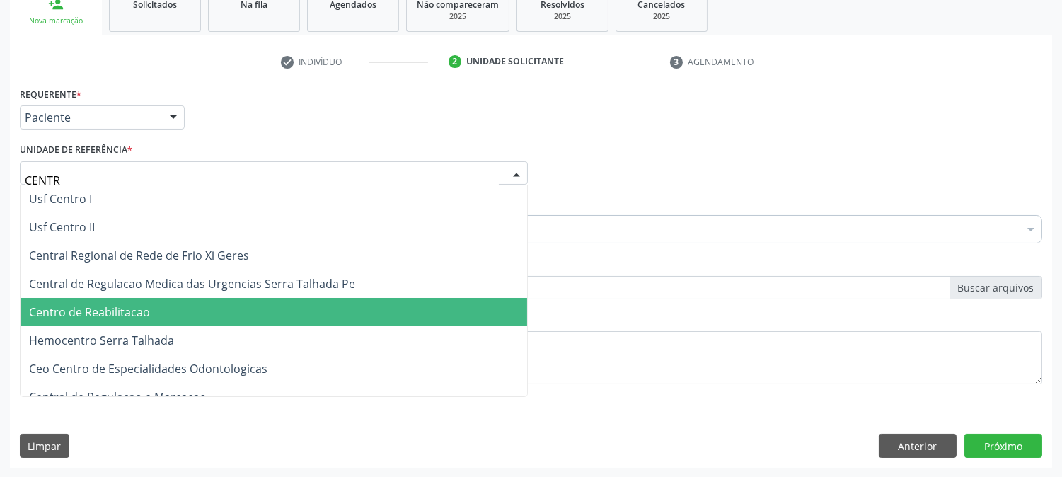
click at [109, 315] on span "Centro de Reabilitacao" at bounding box center [89, 312] width 121 height 16
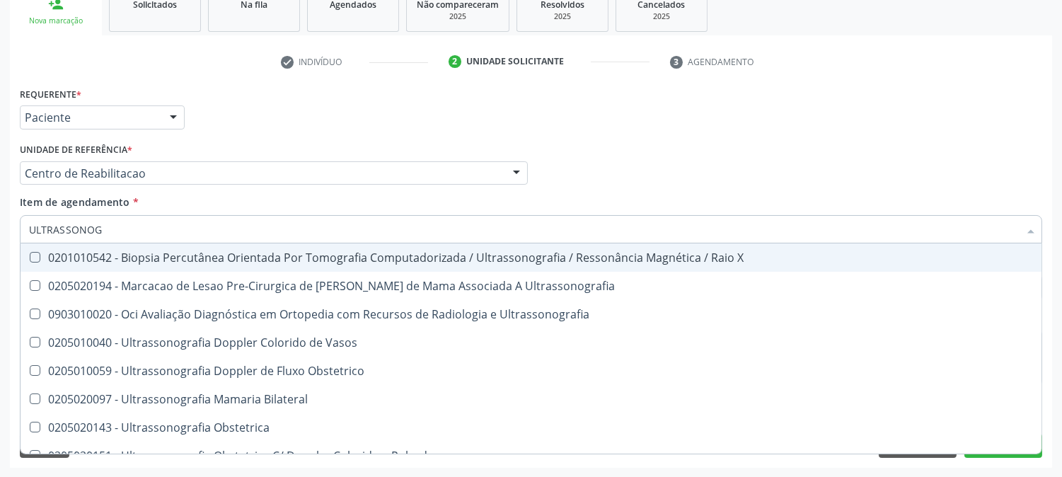
type input "ULTRASSONOGR"
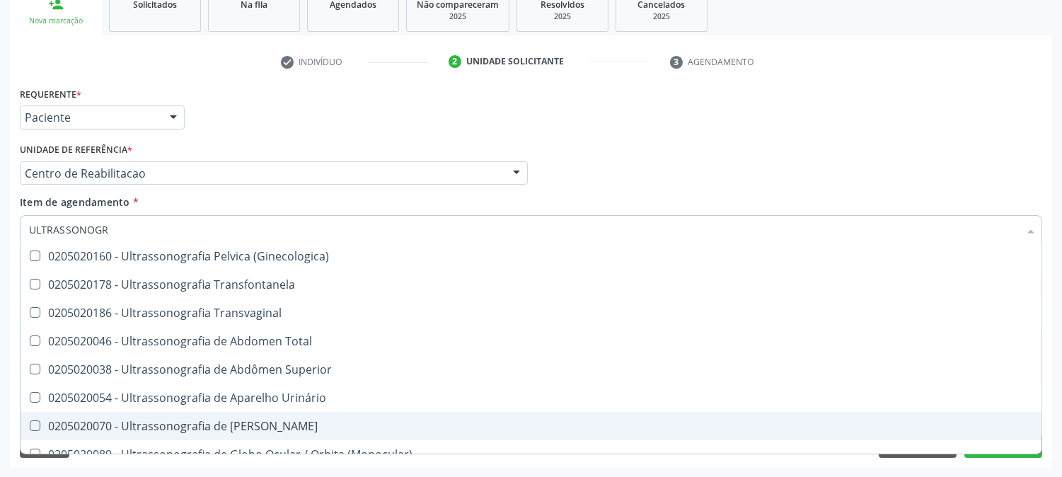
scroll to position [149, 0]
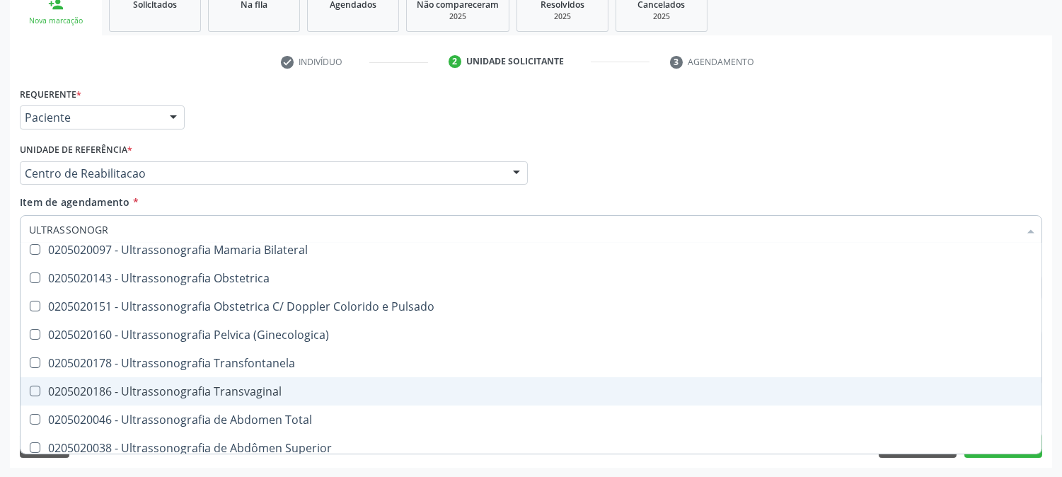
click at [298, 389] on div "0205020186 - Ultrassonografia Transvaginal" at bounding box center [531, 390] width 1004 height 11
checkbox Transvaginal "true"
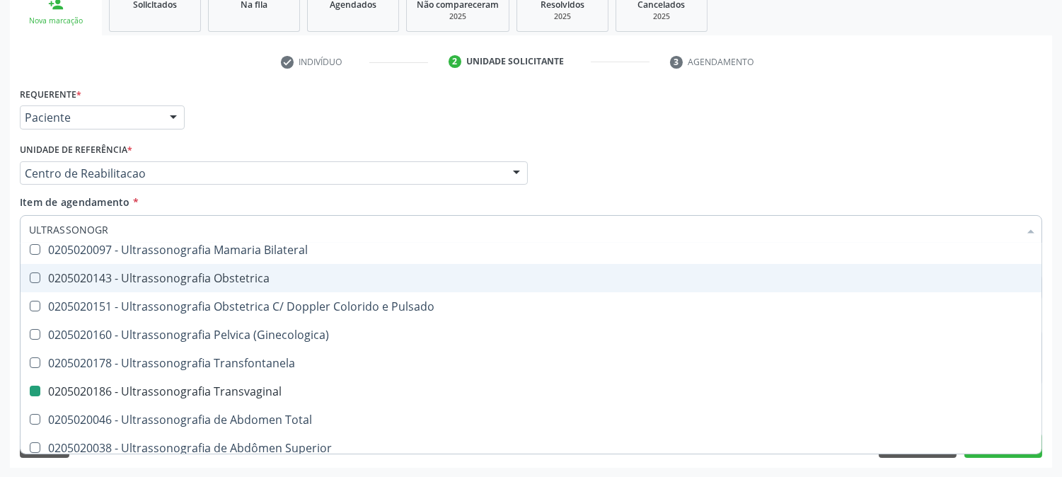
click at [849, 129] on div "Requerente * Paciente Médico(a) Enfermeiro(a) Paciente Nenhum resultado encontr…" at bounding box center [530, 110] width 1029 height 55
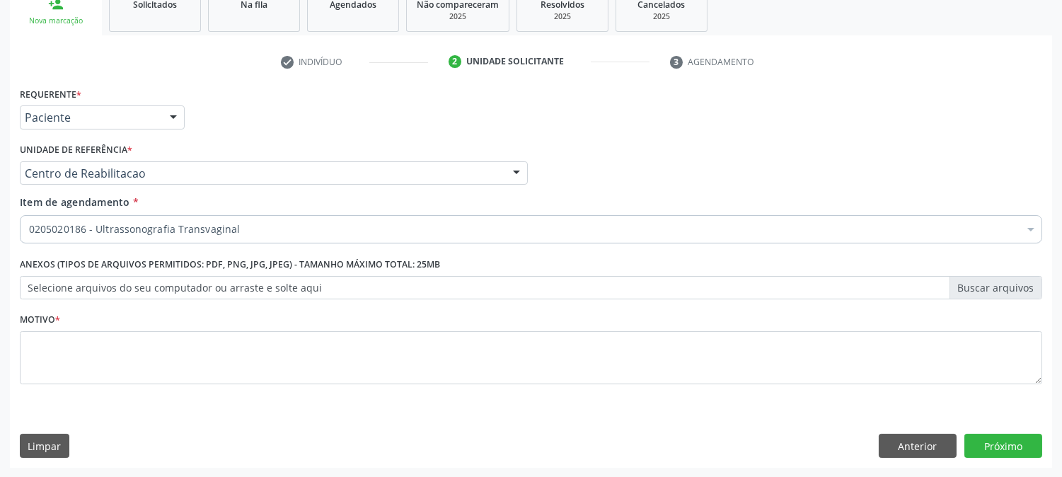
scroll to position [0, 0]
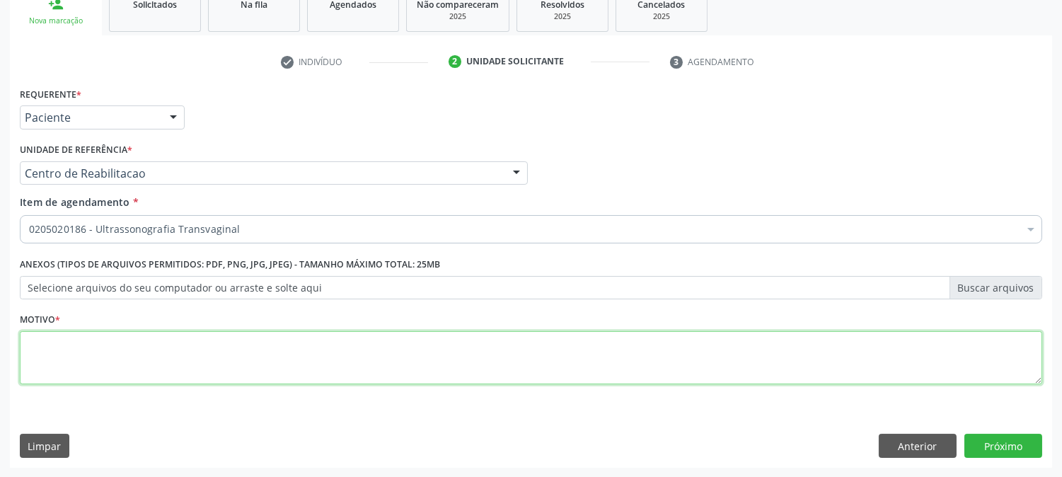
click at [269, 354] on textarea at bounding box center [531, 358] width 1022 height 54
type textarea "."
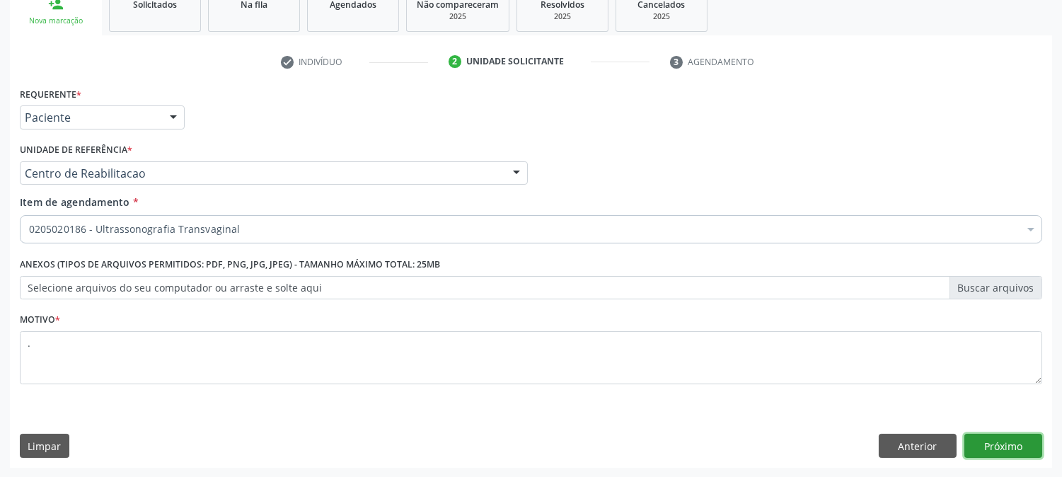
click at [988, 436] on button "Próximo" at bounding box center [1003, 446] width 78 height 24
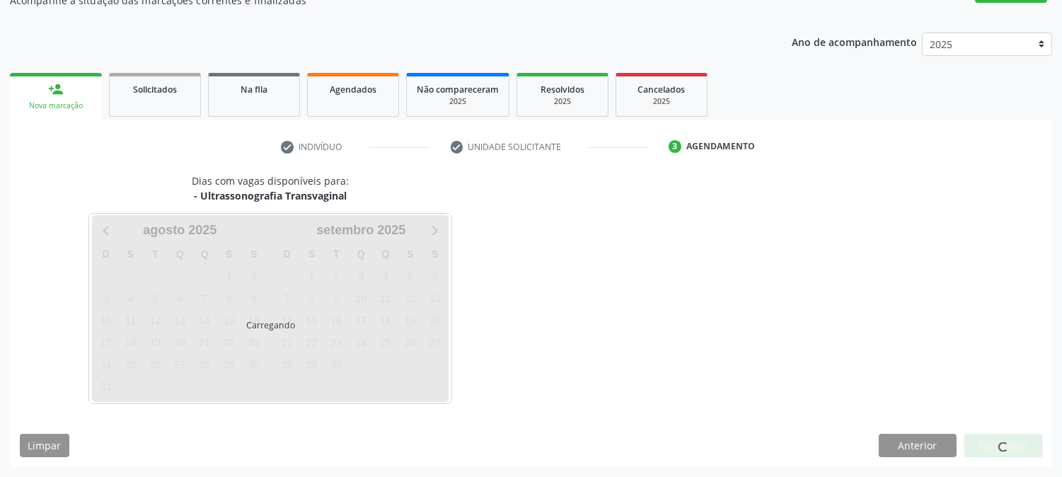
scroll to position [138, 0]
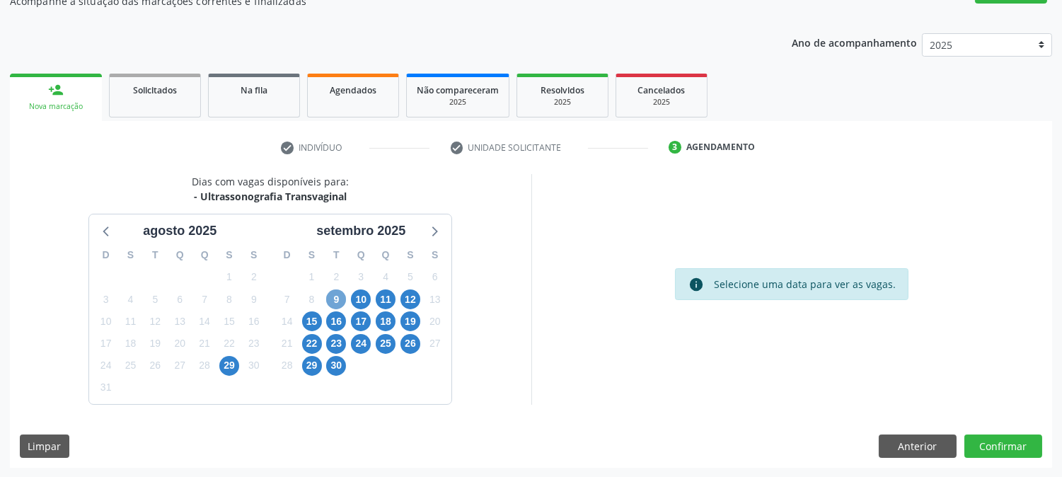
click at [340, 290] on span "9" at bounding box center [336, 299] width 20 height 20
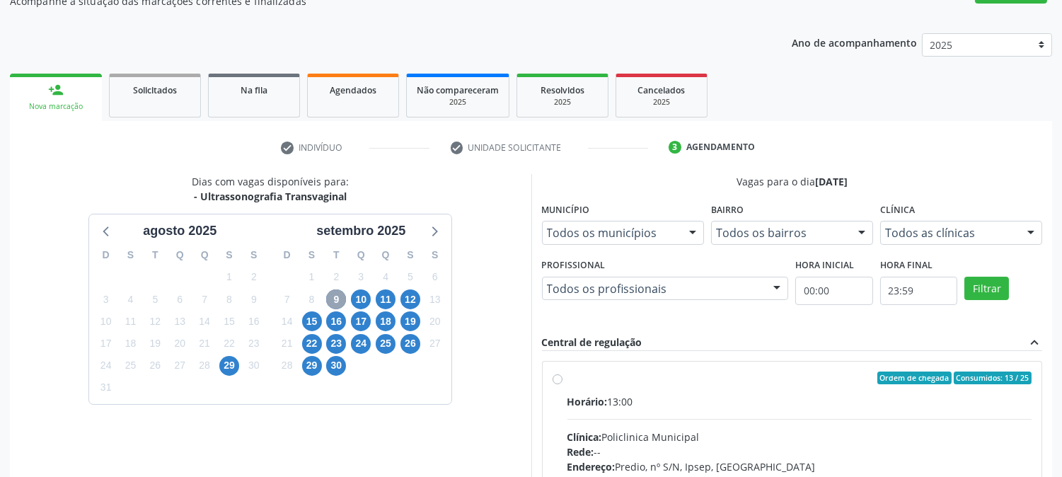
scroll to position [342, 0]
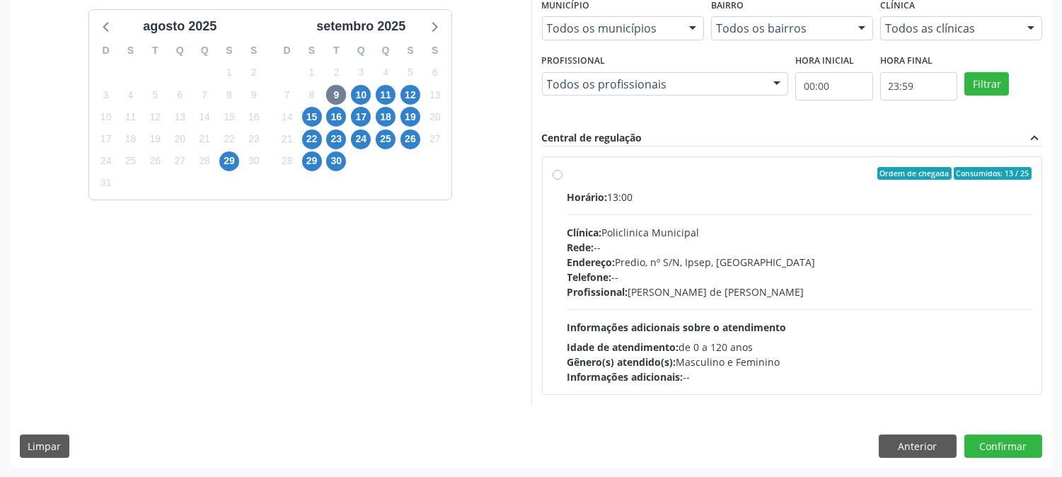
click at [701, 286] on div "Profissional: [PERSON_NAME] de [PERSON_NAME]" at bounding box center [799, 291] width 465 height 15
click at [562, 180] on input "Ordem de chegada Consumidos: 13 / 25 Horário: 13:00 Clínica: Policlinica Munici…" at bounding box center [557, 173] width 10 height 13
radio input "true"
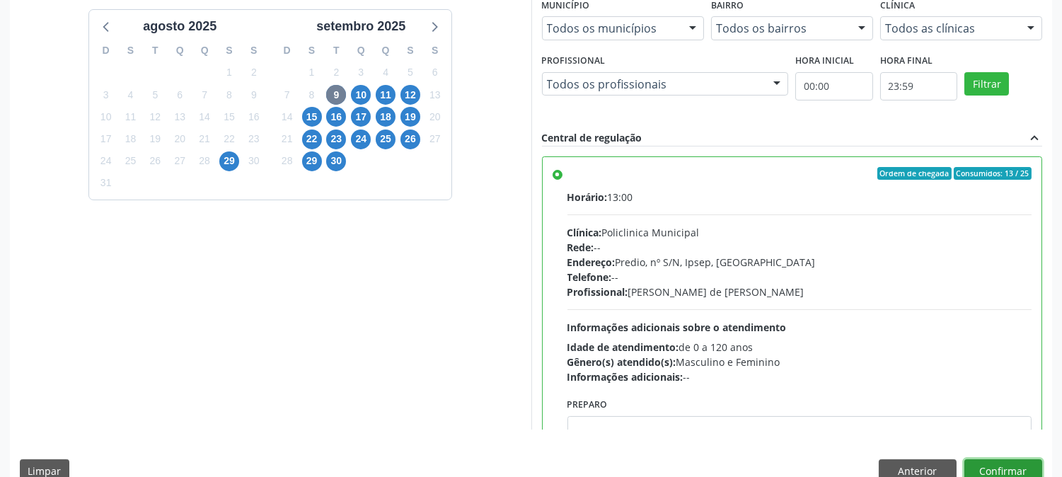
click at [1010, 465] on button "Confirmar" at bounding box center [1003, 471] width 78 height 24
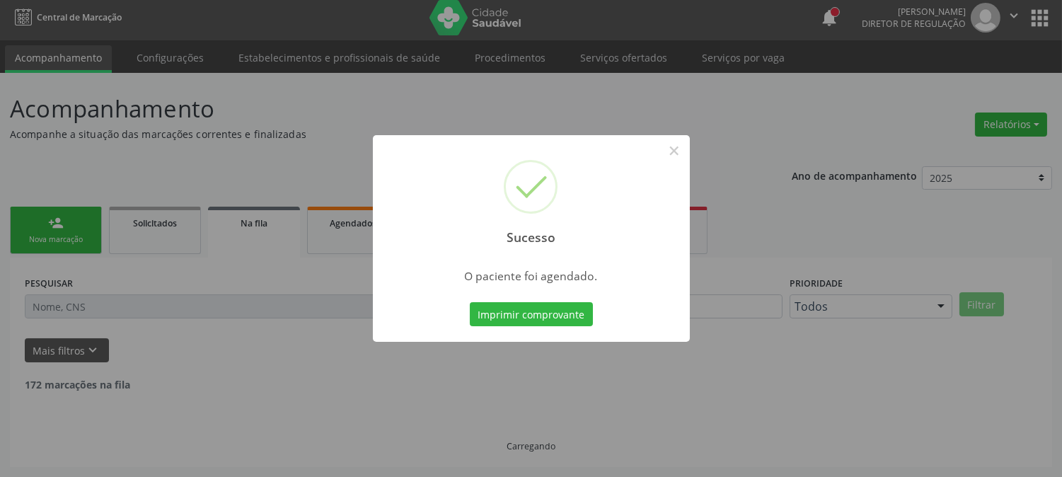
scroll to position [0, 0]
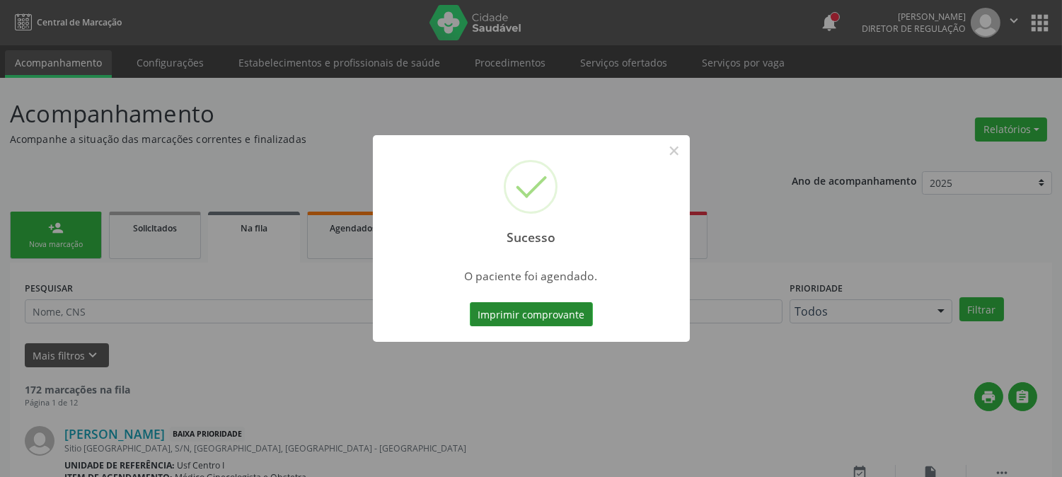
click at [562, 309] on button "Imprimir comprovante" at bounding box center [531, 314] width 123 height 24
